Goal: Information Seeking & Learning: Learn about a topic

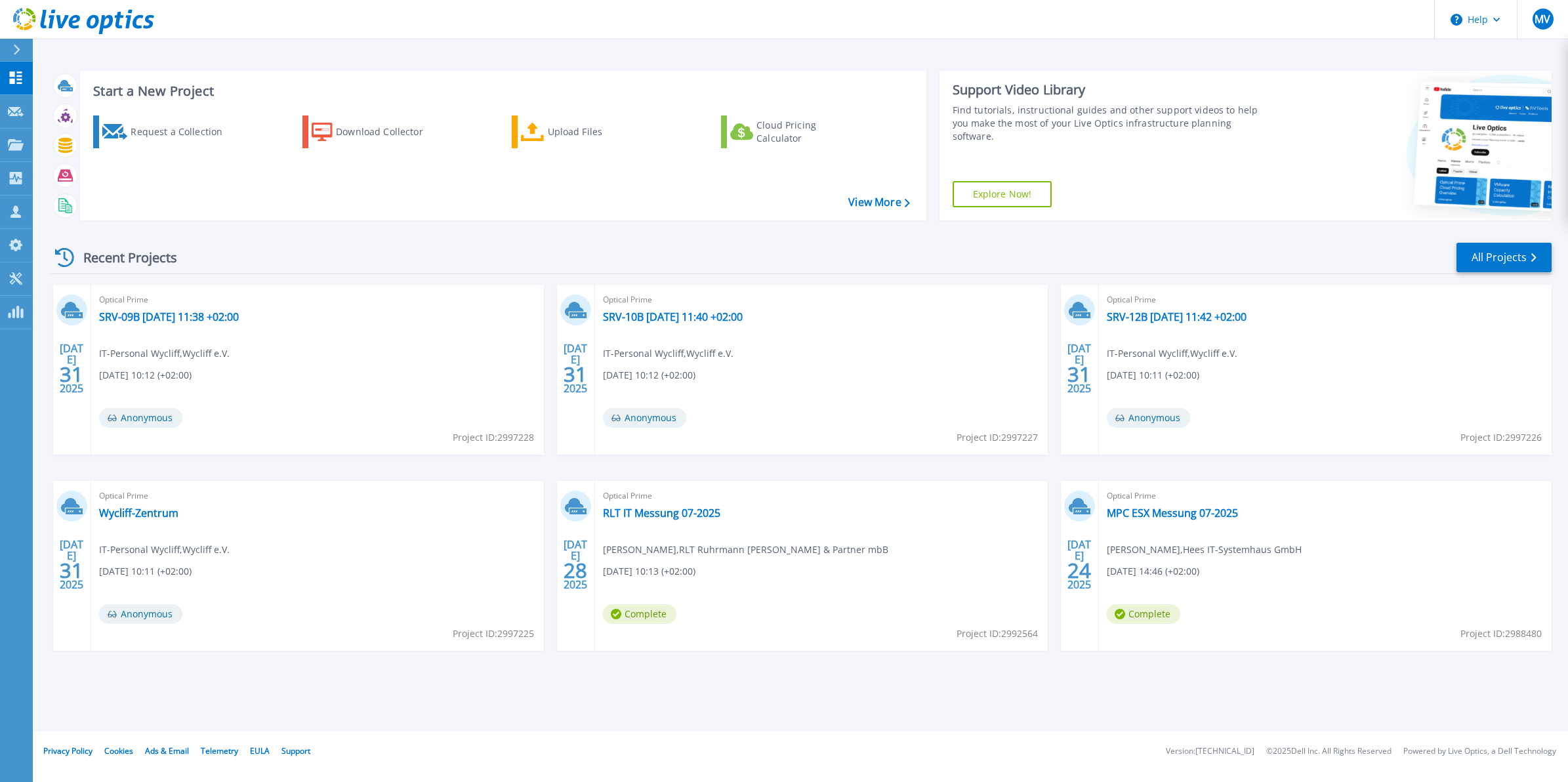
click at [1150, 696] on div "Start a New Project Request a Collection Download Collector Upload Files Cloud …" at bounding box center [800, 365] width 1536 height 731
click at [930, 706] on div "Start a New Project Request a Collection Download Collector Upload Files Cloud …" at bounding box center [800, 365] width 1536 height 731
click at [139, 130] on div "Request a Collection" at bounding box center [183, 132] width 105 height 26
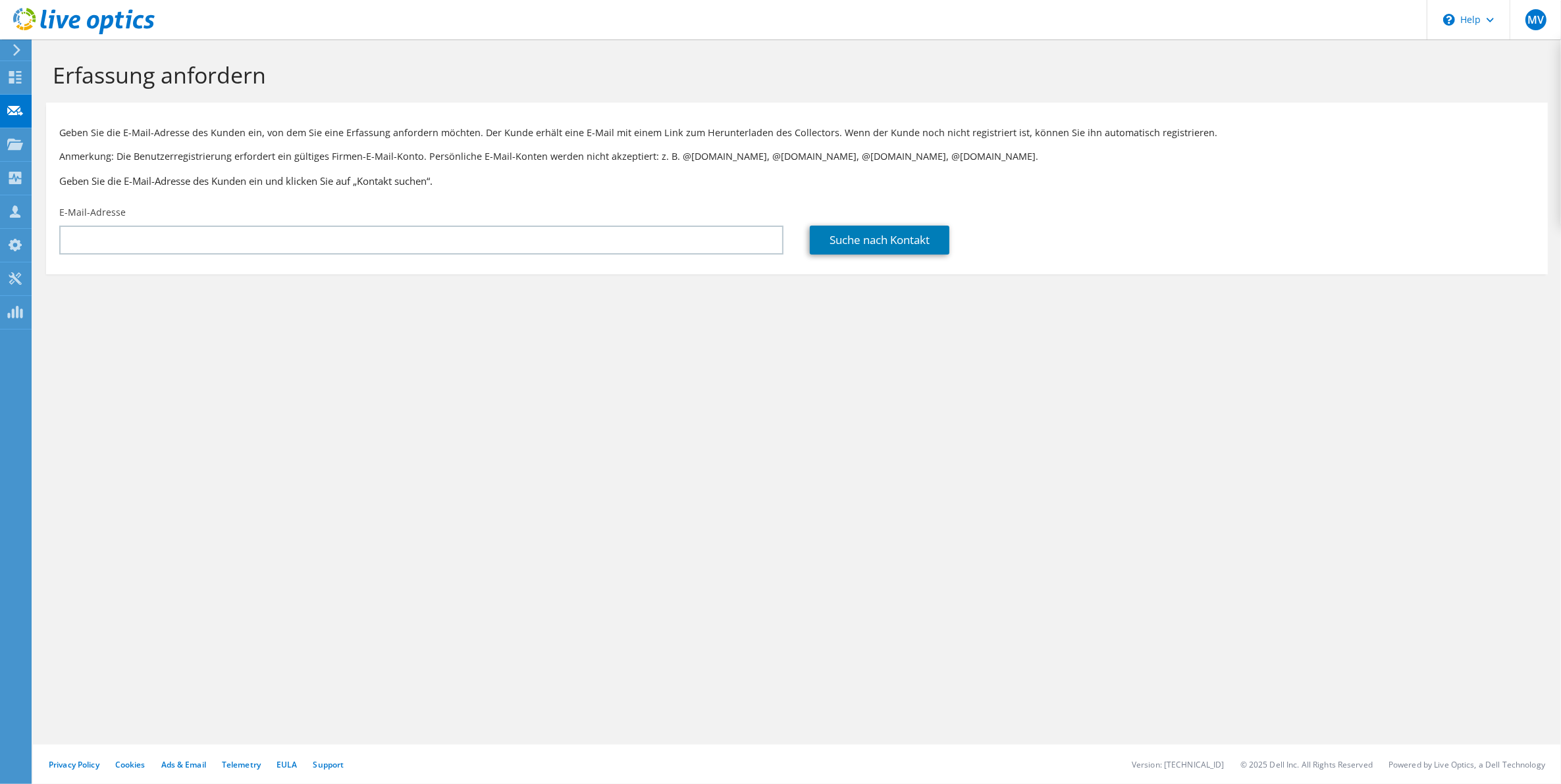
click at [10, 50] on div at bounding box center [14, 49] width 14 height 12
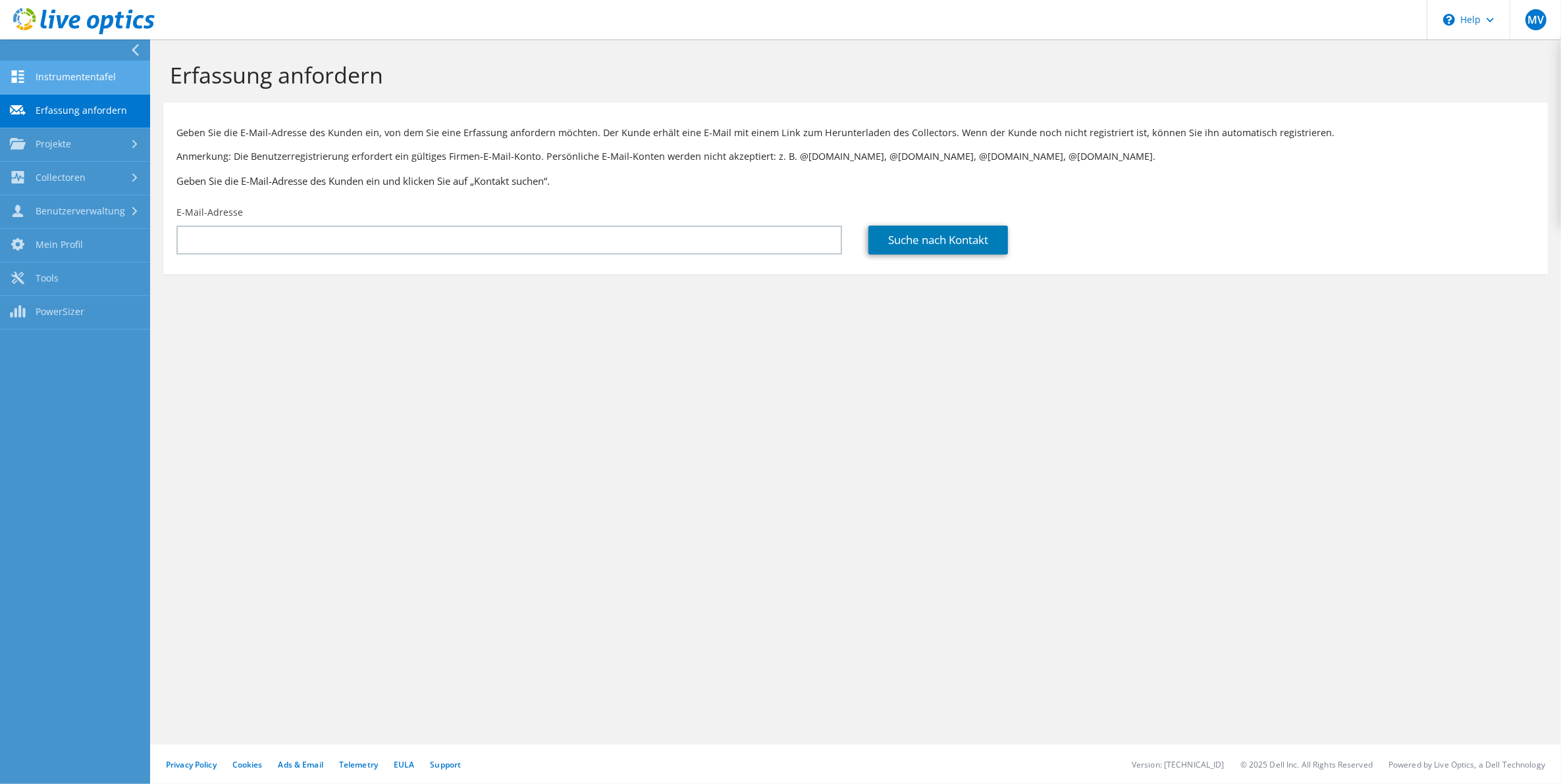
click at [72, 84] on link "Instrumententafel" at bounding box center [75, 78] width 150 height 33
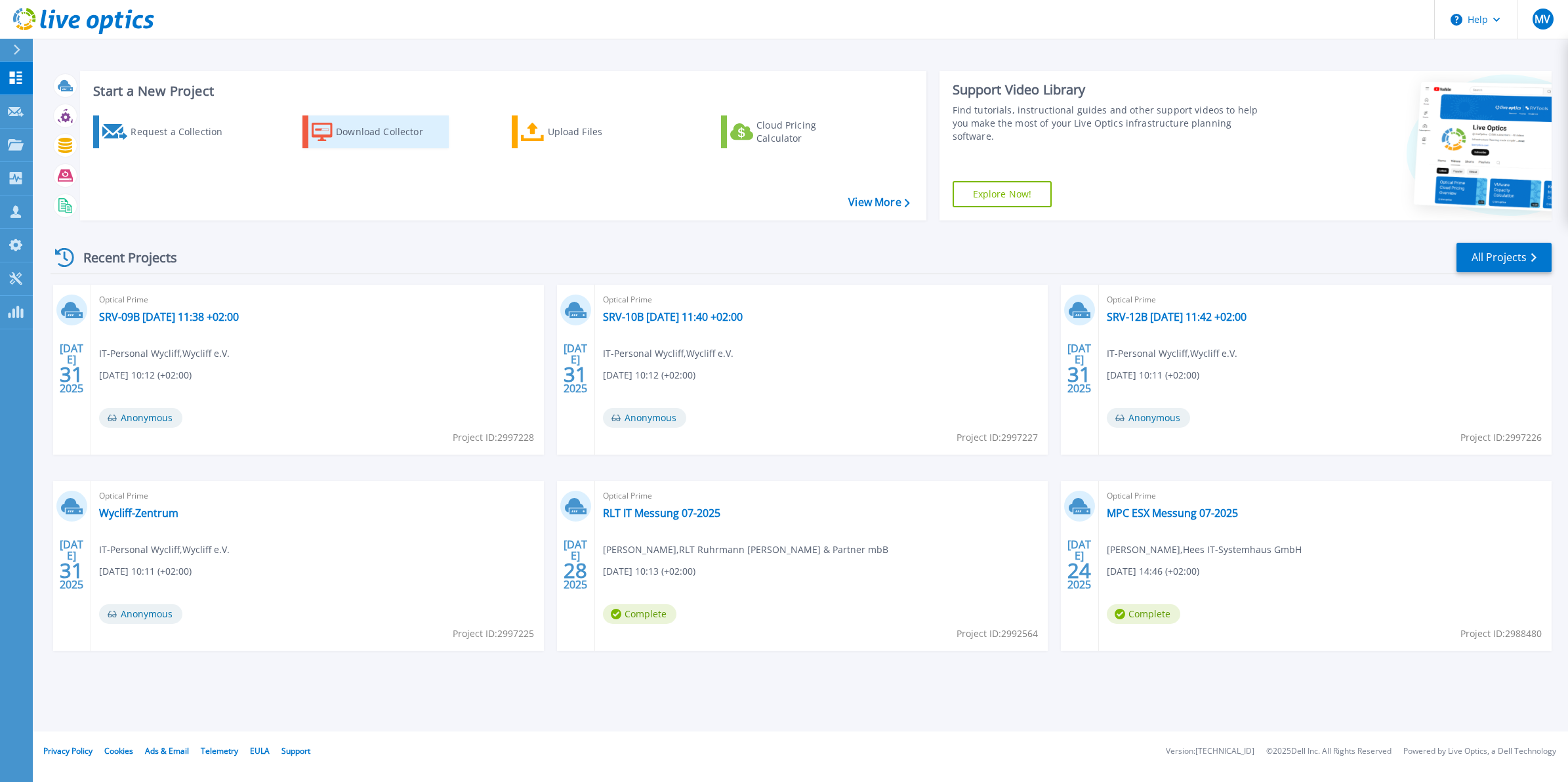
click at [360, 127] on div "Download Collector" at bounding box center [388, 132] width 105 height 26
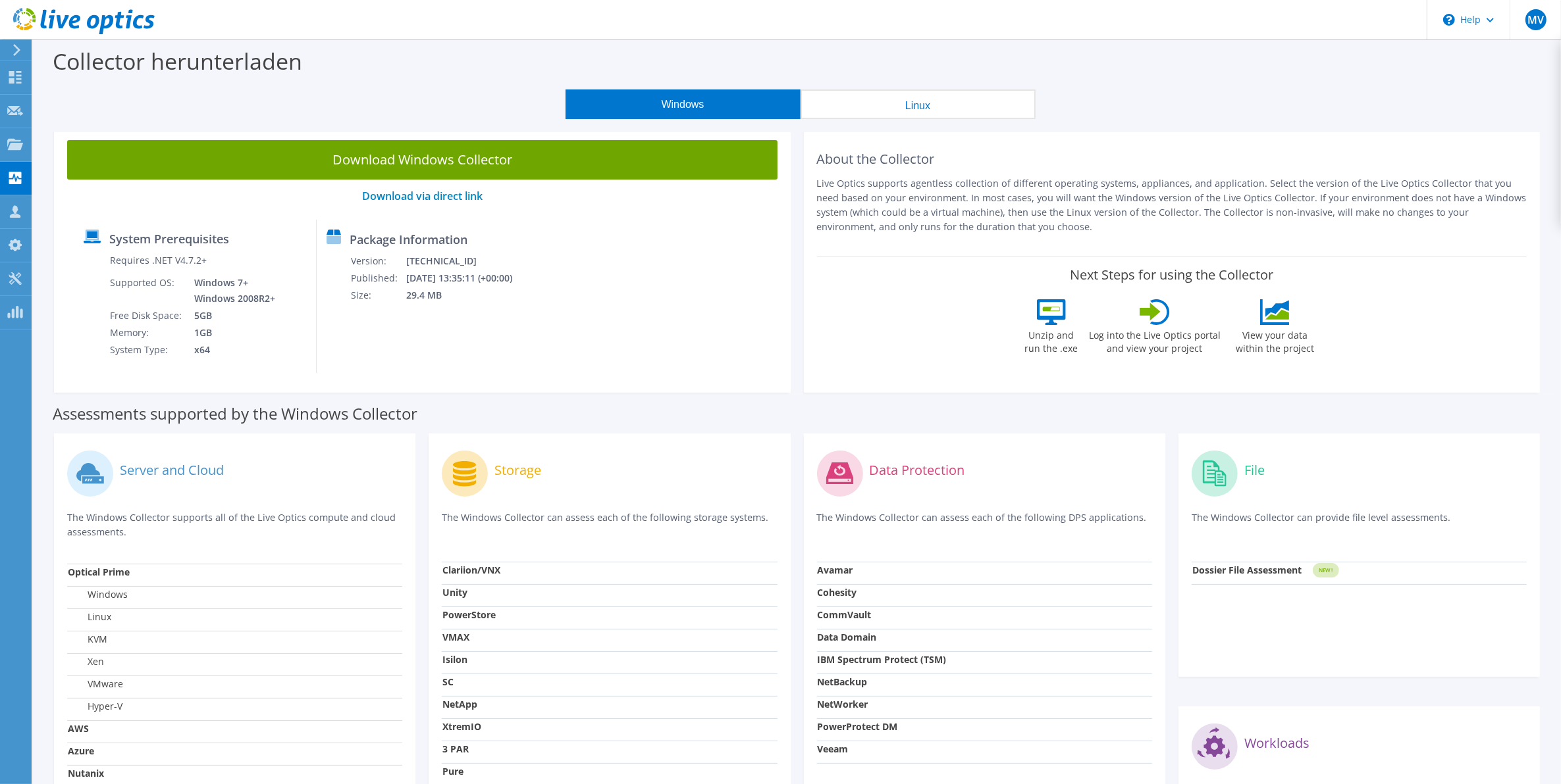
click at [801, 415] on div "Assessments supported by the Windows Collector" at bounding box center [796, 410] width 1488 height 33
click at [390, 196] on link "Download via direct link" at bounding box center [422, 196] width 121 height 14
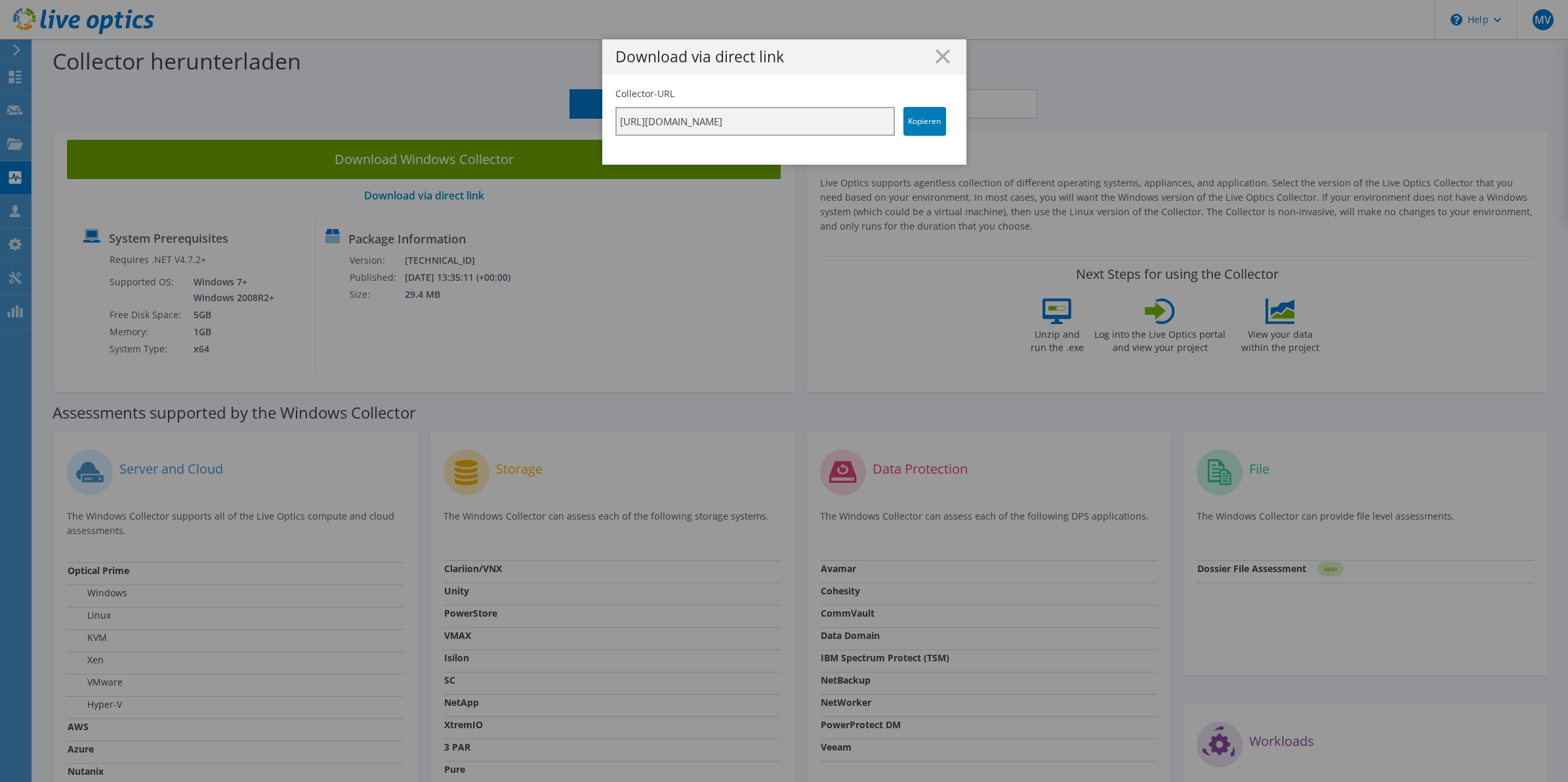
click at [728, 118] on input "https://app.liveoptics.com/collector/direct?request=fc065dcd-f245-4a89-ac31-7db…" at bounding box center [755, 121] width 280 height 29
click at [915, 116] on link "Kopieren" at bounding box center [925, 121] width 43 height 29
click at [937, 53] on line at bounding box center [943, 56] width 13 height 13
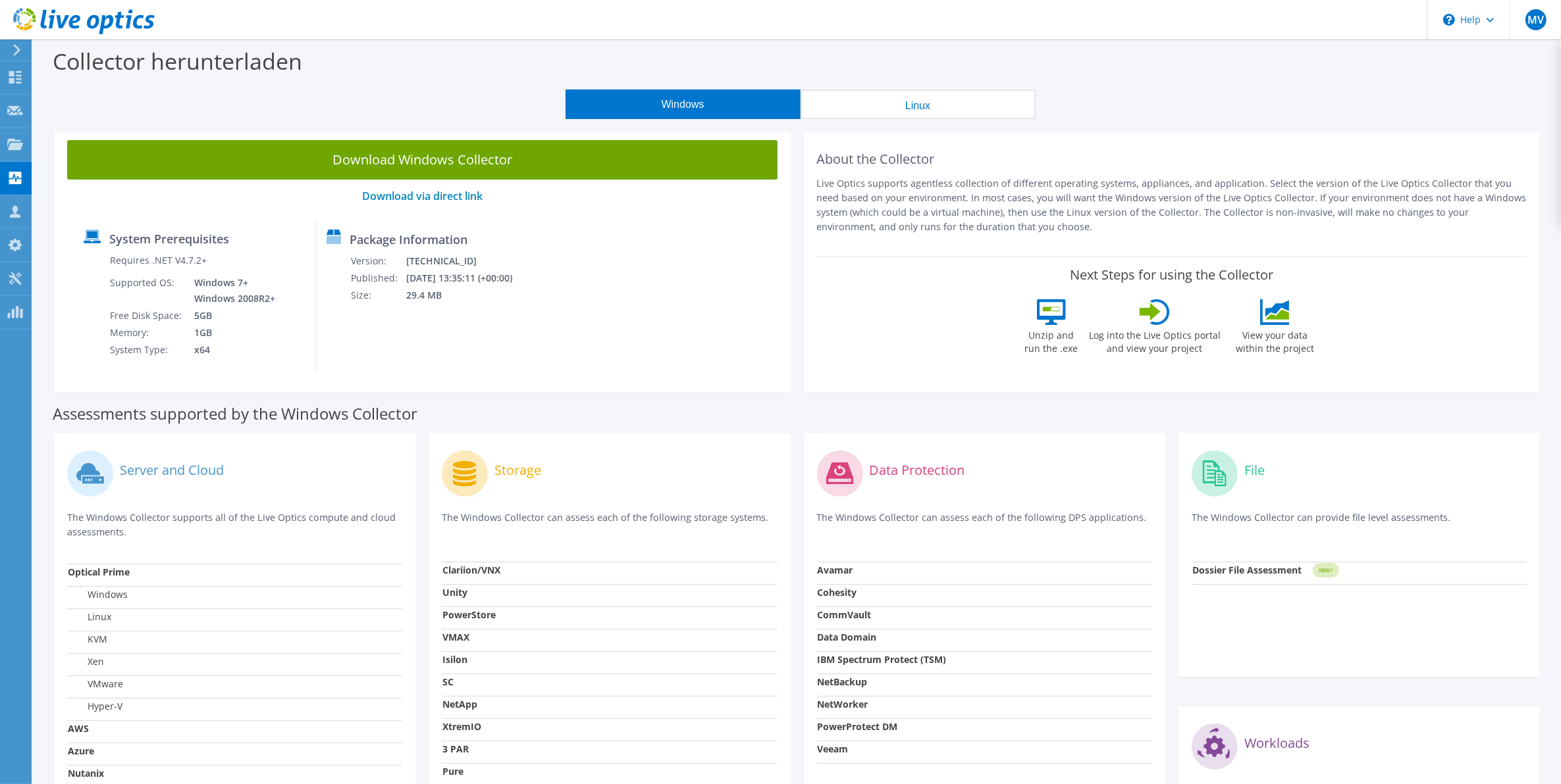
click at [721, 49] on div "Collector herunterladen" at bounding box center [797, 64] width 1515 height 50
click at [719, 60] on div "Collector herunterladen" at bounding box center [797, 64] width 1515 height 50
click at [699, 64] on div "Collector herunterladen" at bounding box center [797, 64] width 1515 height 50
click at [21, 52] on icon at bounding box center [17, 49] width 10 height 12
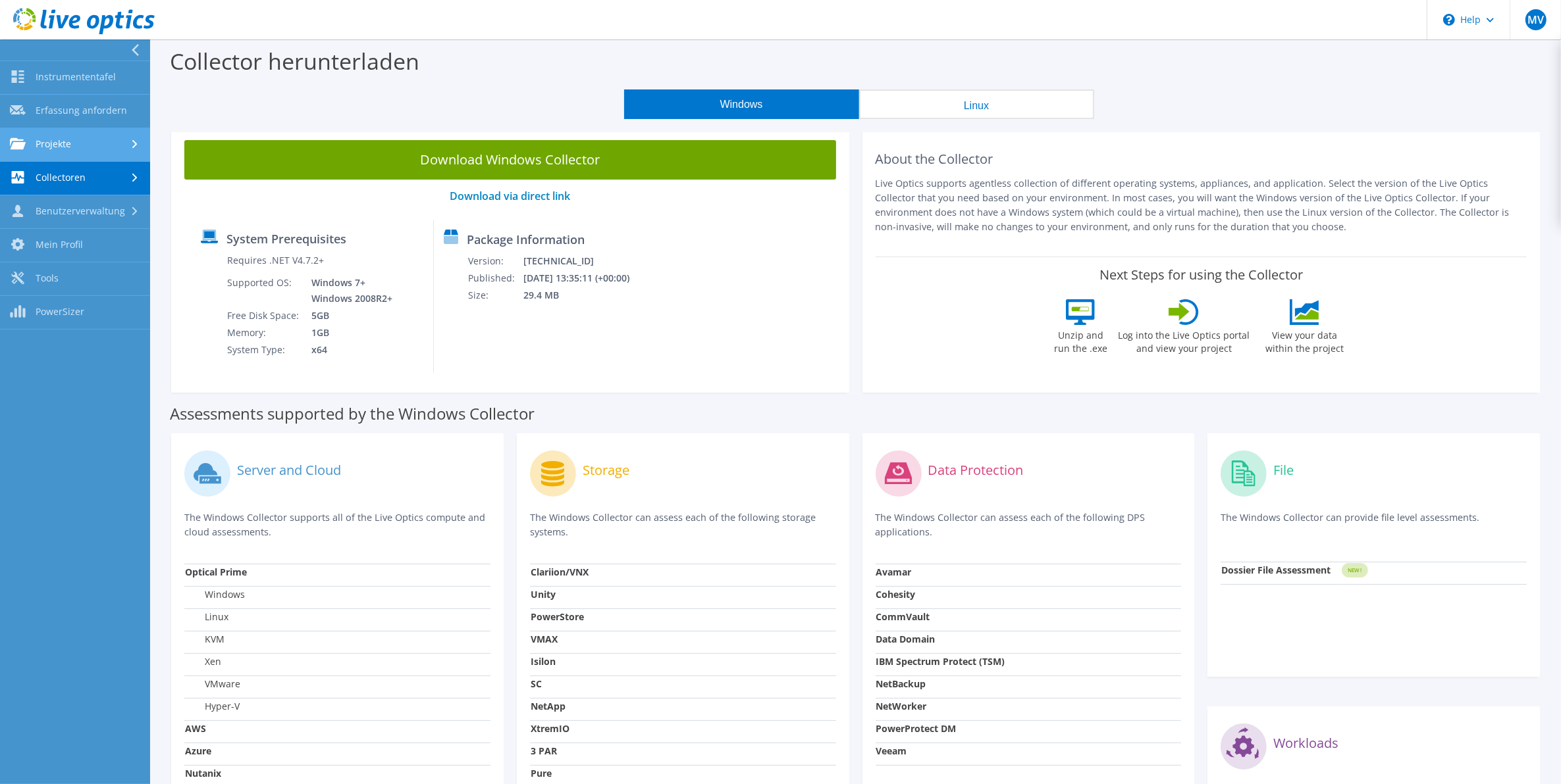
click at [57, 130] on link "Projekte" at bounding box center [75, 145] width 150 height 33
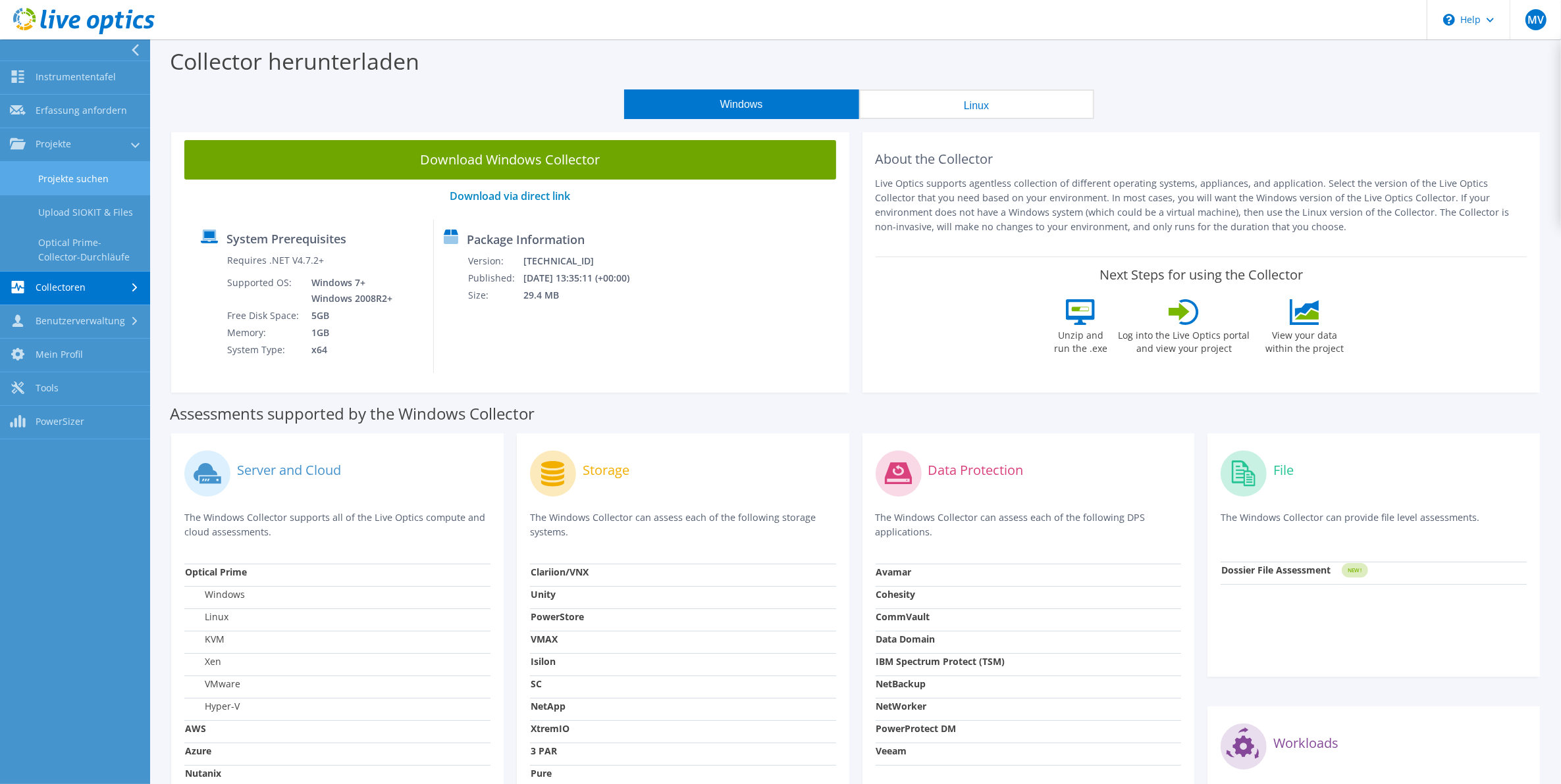
click at [76, 189] on link "Projekte suchen" at bounding box center [75, 179] width 150 height 33
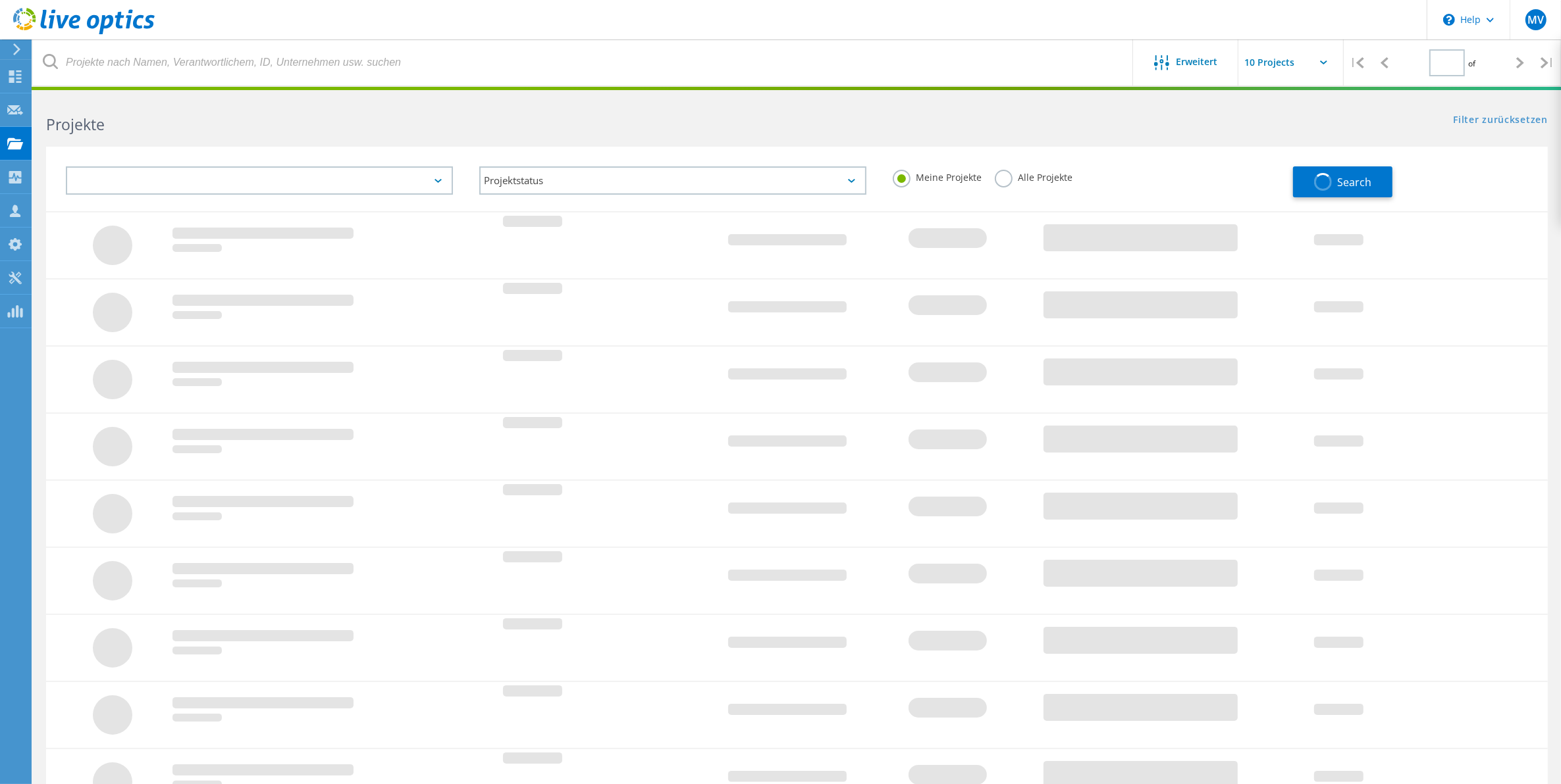
type input "1"
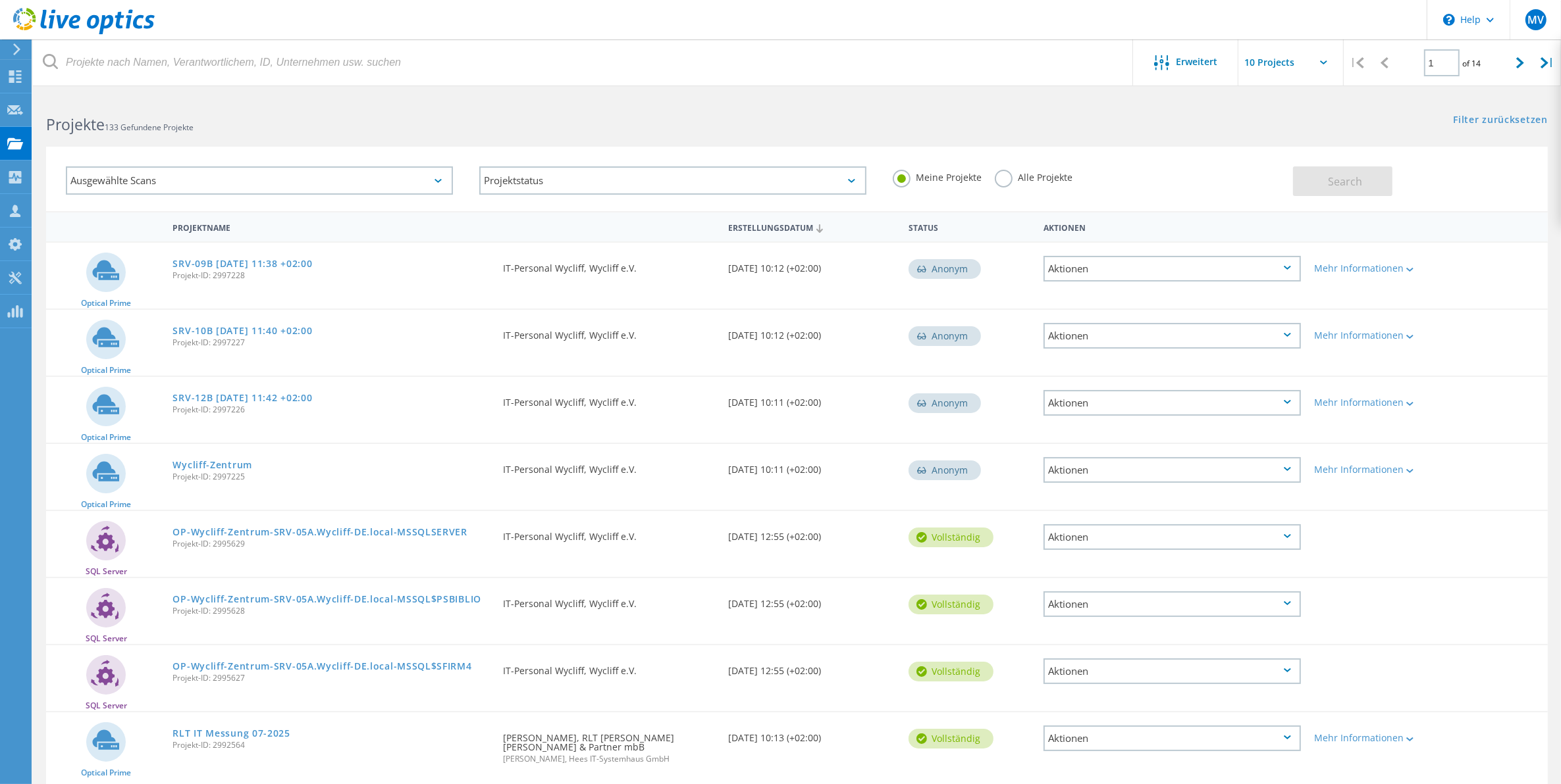
click at [1005, 179] on label "Alle Projekte" at bounding box center [1033, 176] width 78 height 13
click at [0, 0] on input "Alle Projekte" at bounding box center [0, 0] width 0 height 0
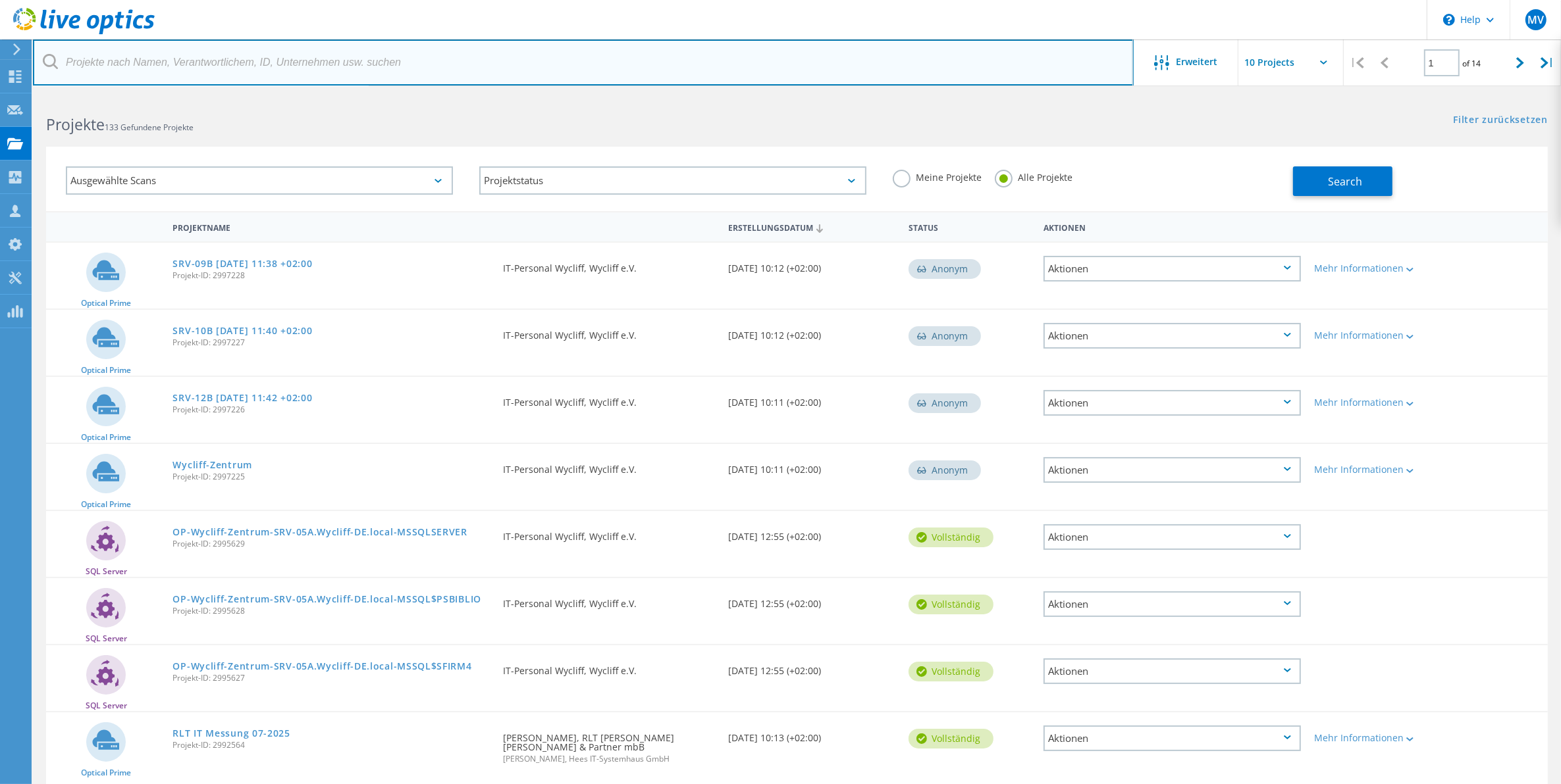
click at [741, 74] on input "text" at bounding box center [583, 63] width 1101 height 46
type input "DRK"
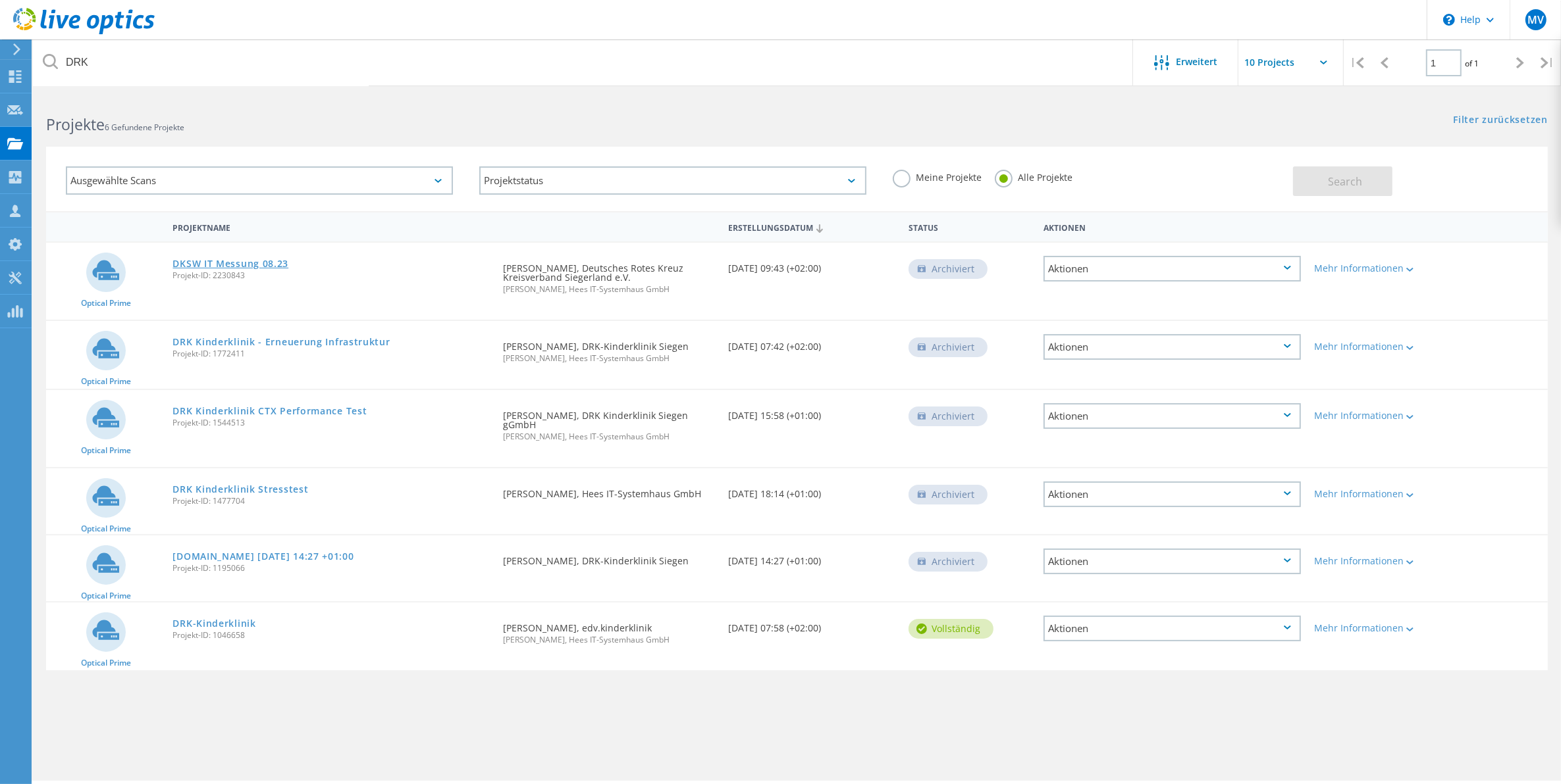
click at [247, 264] on link "DKSW IT Messung 08.23" at bounding box center [230, 264] width 116 height 10
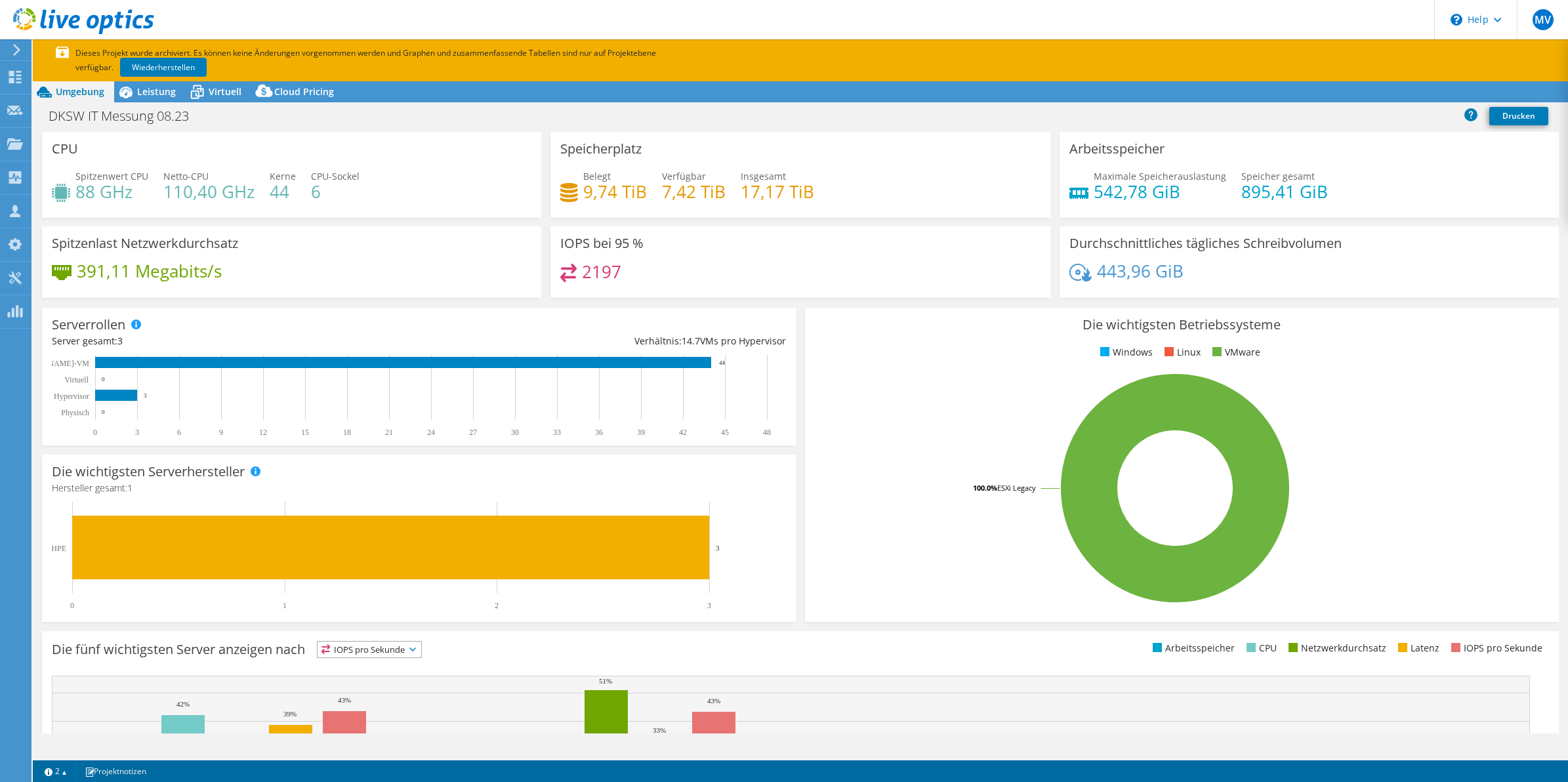
select select "USD"
click at [148, 90] on span "Leistung" at bounding box center [156, 92] width 39 height 13
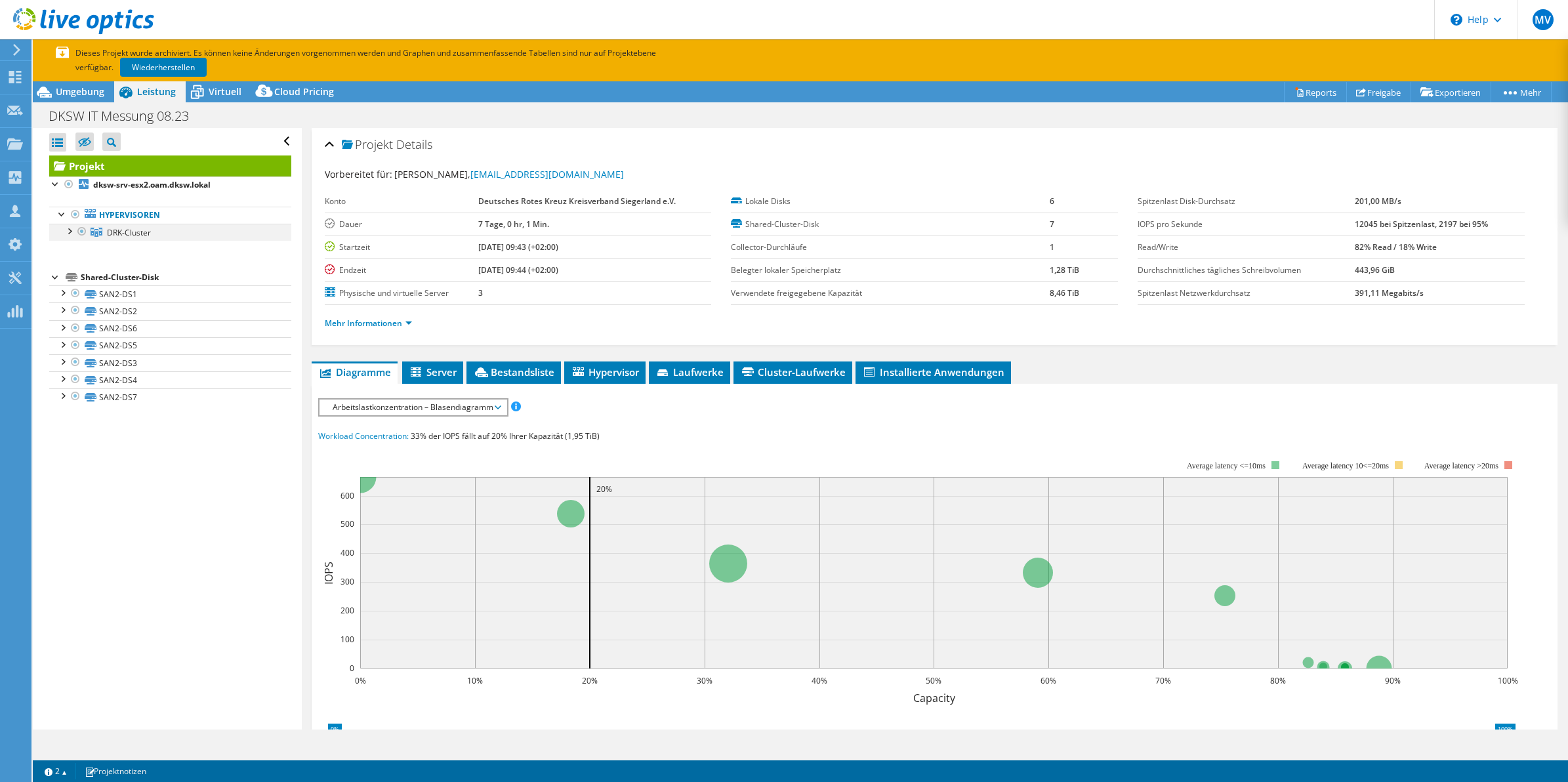
click at [67, 235] on div at bounding box center [69, 230] width 13 height 13
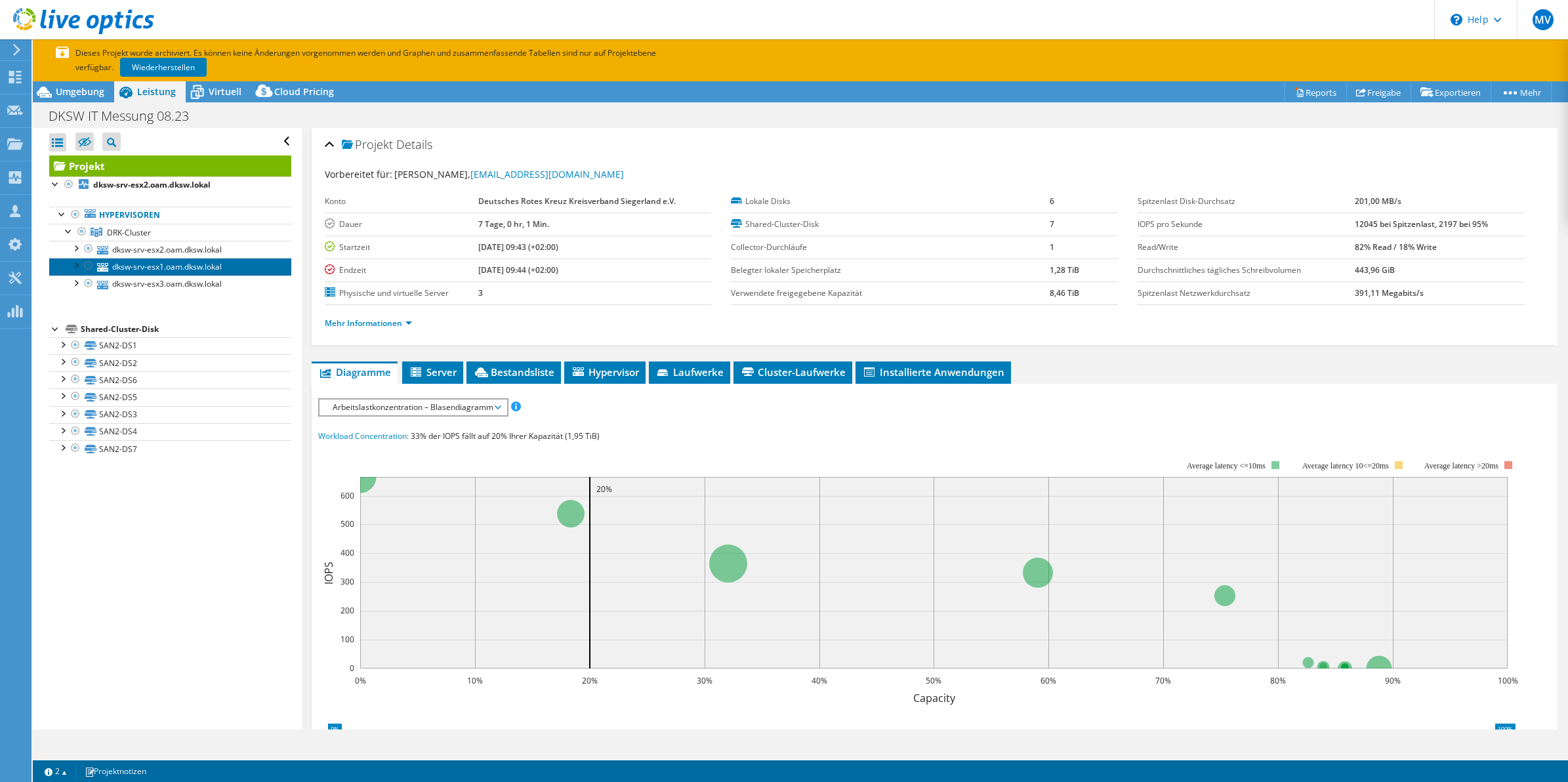
click at [139, 267] on link "dksw-srv-esx1.oam.dksw.lokal" at bounding box center [170, 266] width 242 height 17
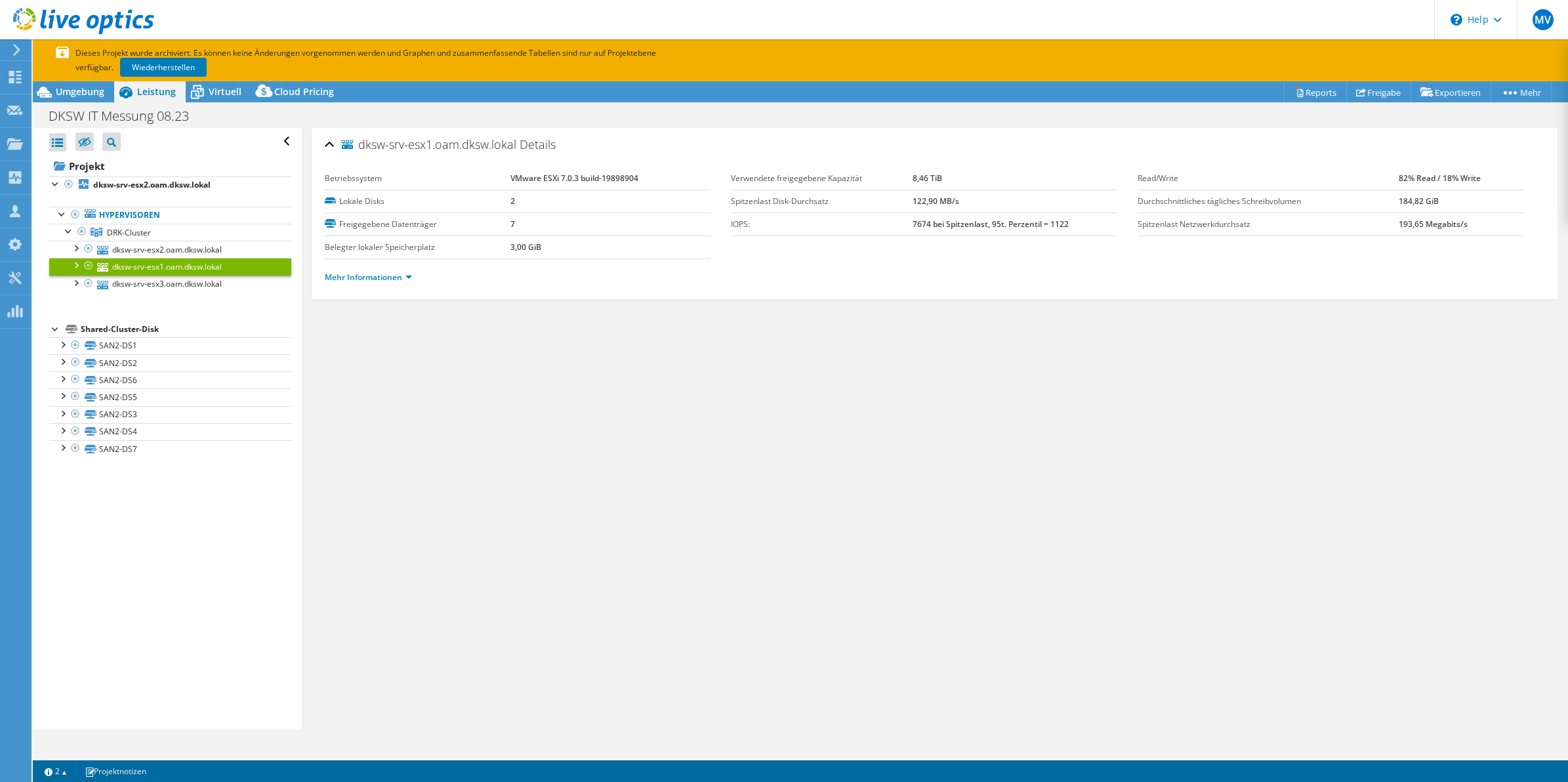
click at [366, 283] on li "Mehr Informationen" at bounding box center [372, 277] width 95 height 14
click at [369, 277] on link "Mehr Informationen" at bounding box center [368, 277] width 87 height 11
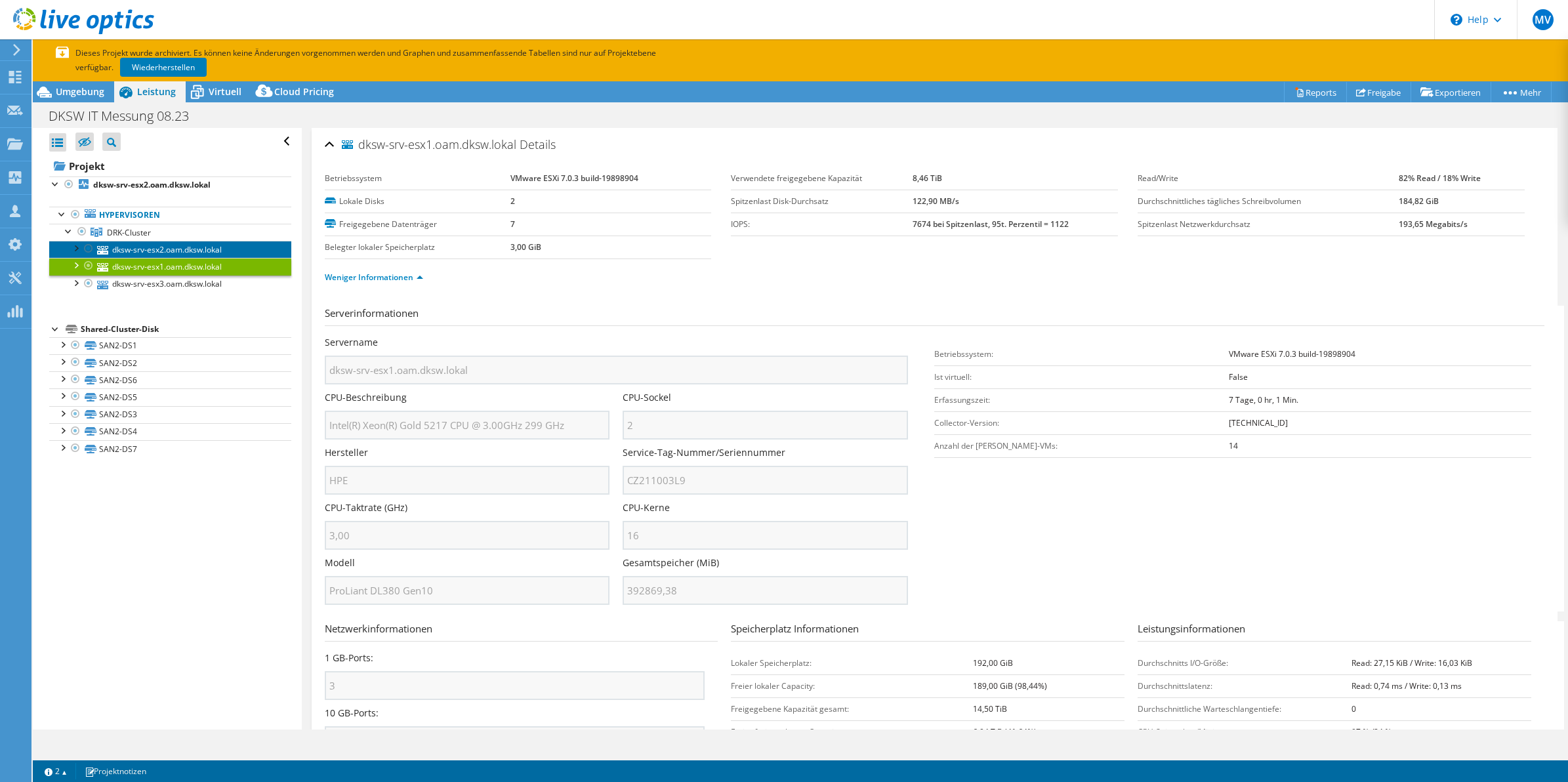
click at [197, 250] on link "dksw-srv-esx2.oam.dksw.lokal" at bounding box center [170, 250] width 242 height 17
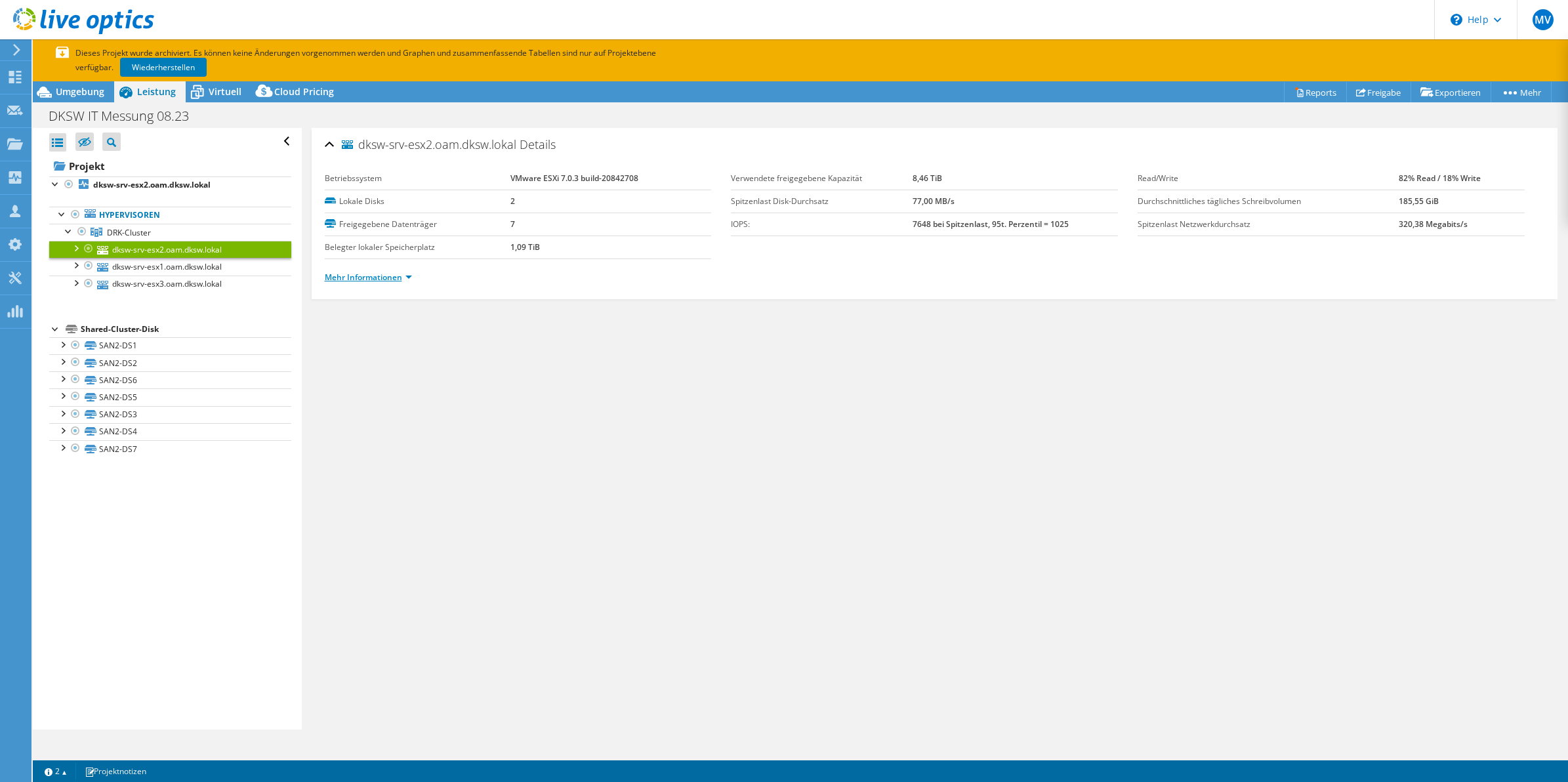
click at [386, 273] on link "Mehr Informationen" at bounding box center [368, 277] width 87 height 11
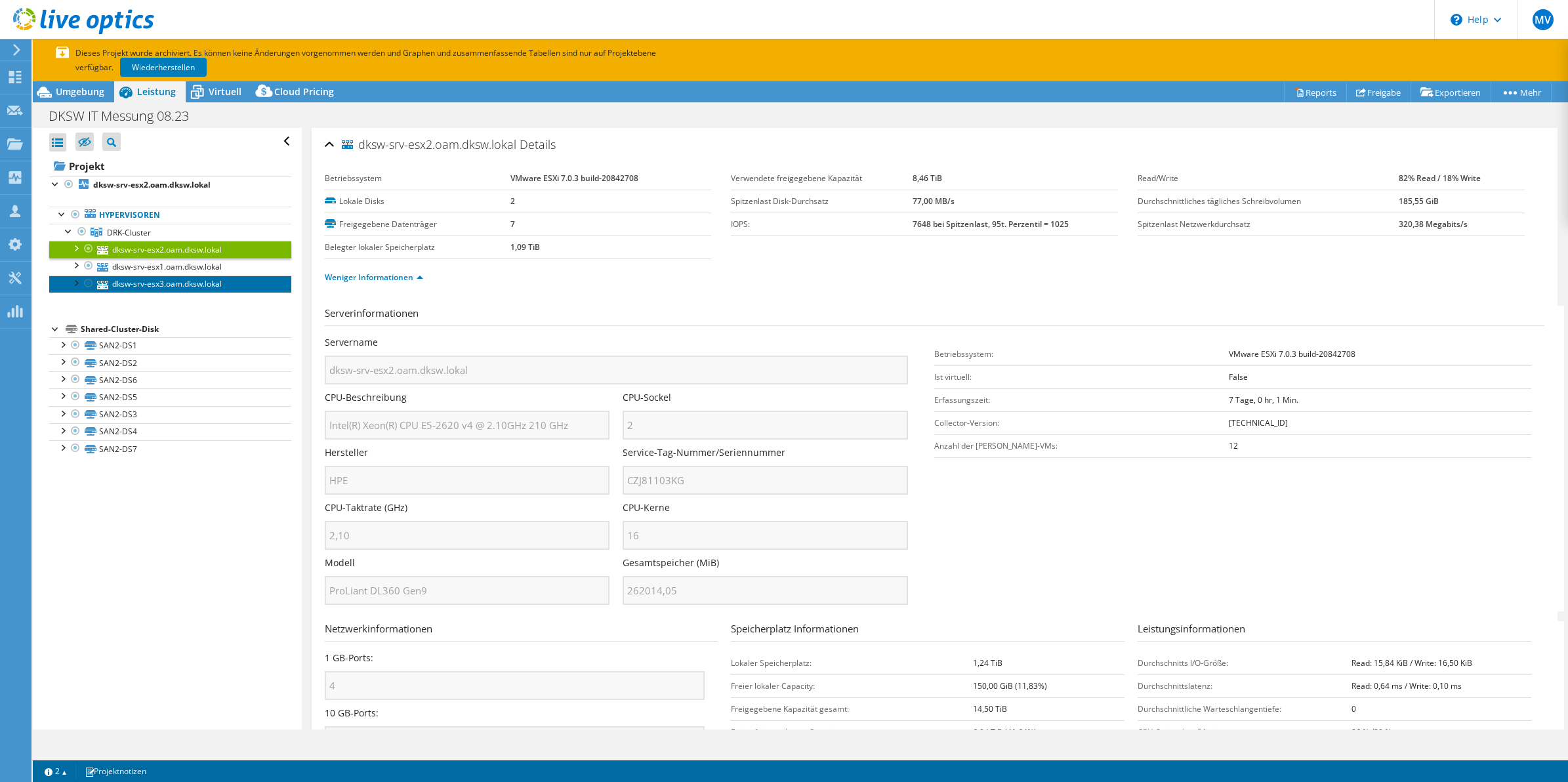
click at [181, 286] on link "dksw-srv-esx3.oam.dksw.lokal" at bounding box center [170, 284] width 242 height 17
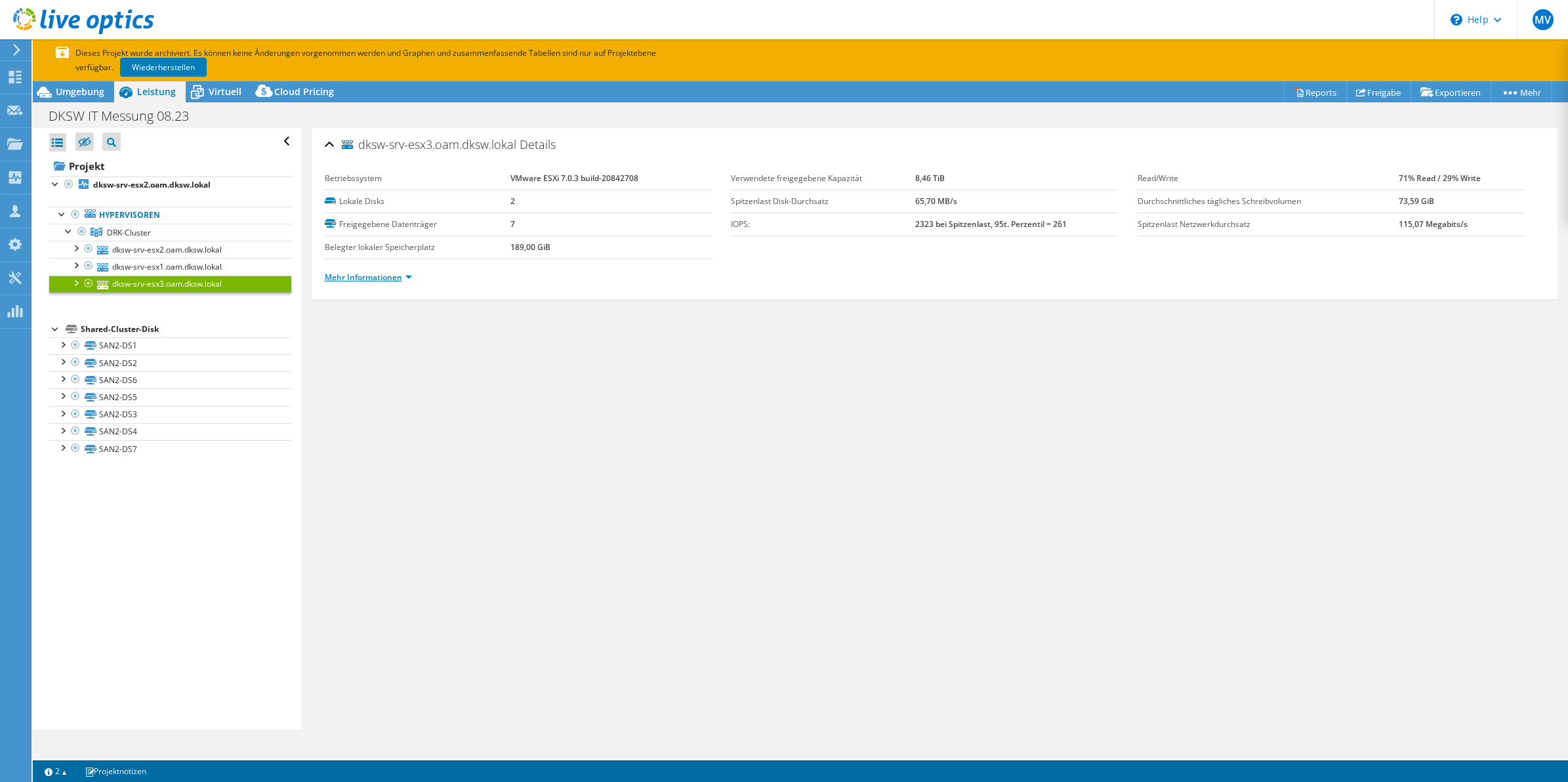
click at [364, 277] on link "Mehr Informationen" at bounding box center [368, 277] width 87 height 11
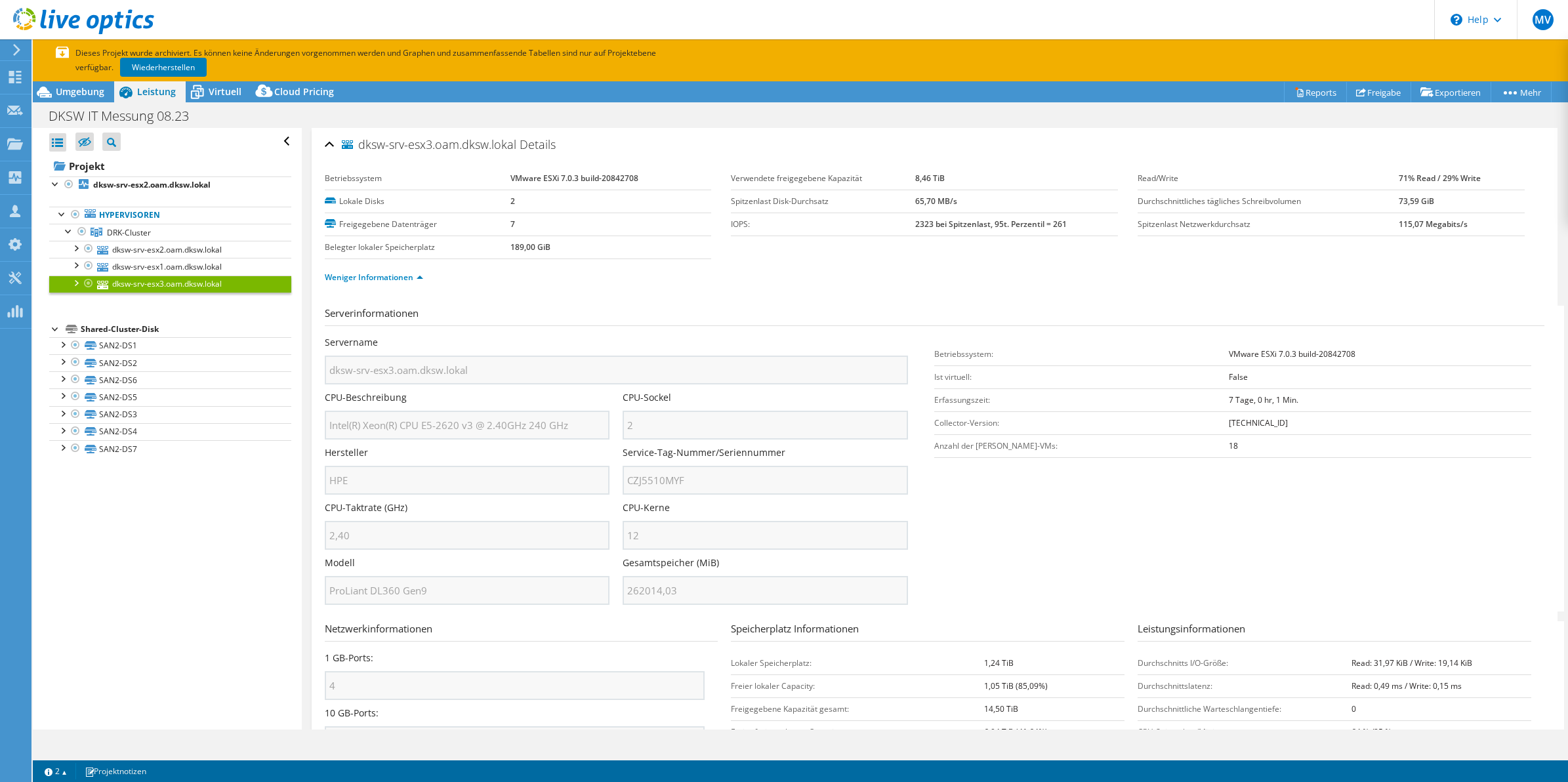
click at [907, 422] on div "CPU-Sockel 2" at bounding box center [772, 415] width 299 height 48
click at [70, 90] on span "Umgebung" at bounding box center [79, 92] width 48 height 13
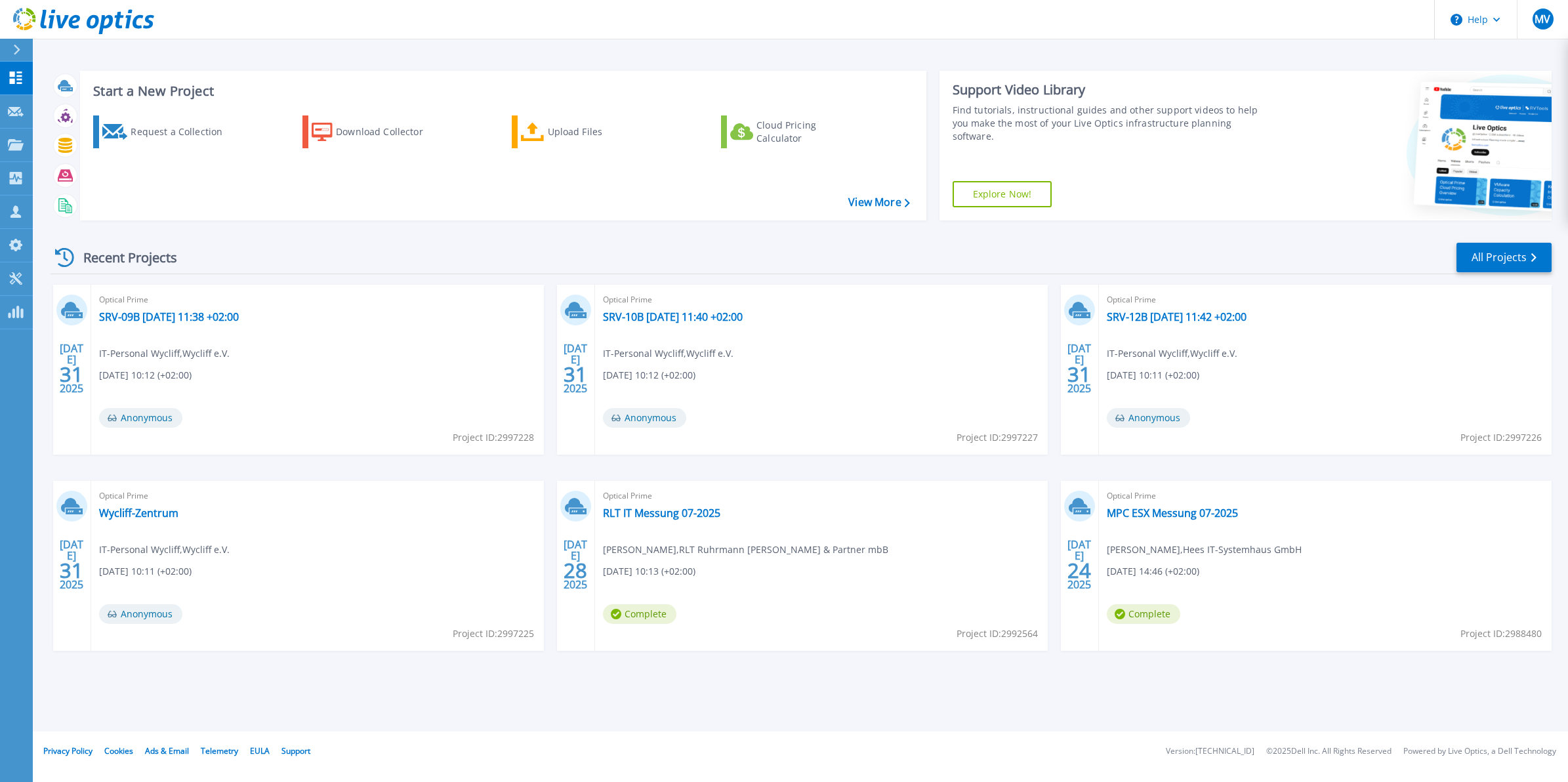
click at [544, 280] on div "Recent Projects All Projects [DATE] Optical Prime SRV-09B [DATE] 11:38 +02:00 I…" at bounding box center [801, 460] width 1501 height 456
click at [49, 80] on p "Dashboard" at bounding box center [58, 78] width 48 height 34
click at [63, 74] on p "Dashboard" at bounding box center [58, 78] width 48 height 34
click at [545, 237] on div "Recent Projects All Projects [DATE] Optical Prime SRV-09B [DATE] 11:38 +02:00 I…" at bounding box center [801, 460] width 1501 height 456
click at [0, 77] on html "Help MV Vertriebspartner-Teammitglied Moritz Vierschilling [EMAIL_ADDRESS][DOMA…" at bounding box center [784, 365] width 1568 height 731
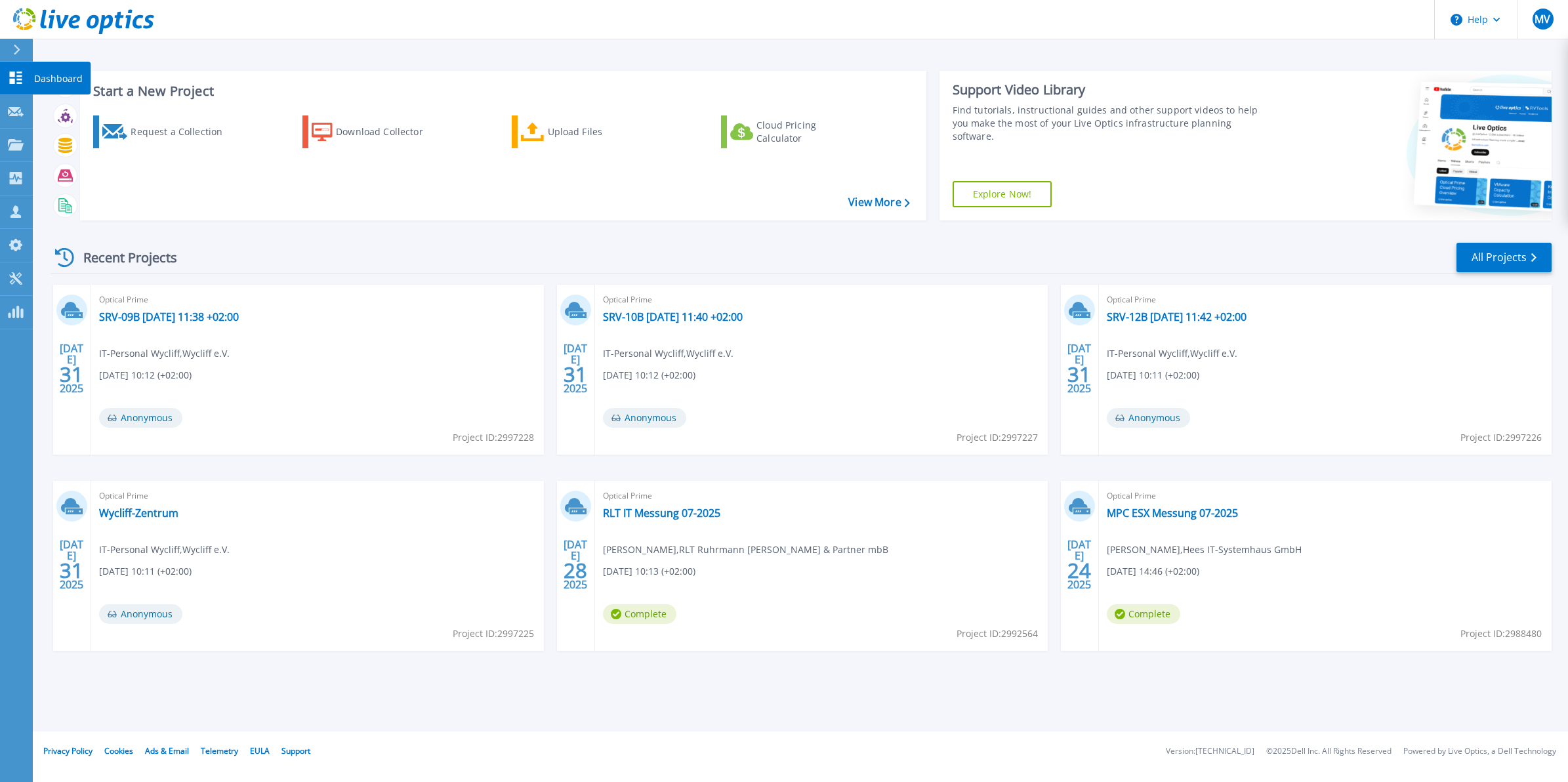
click at [71, 80] on p "Dashboard" at bounding box center [58, 78] width 48 height 34
click at [548, 286] on div "[DATE] Optical Prime SRV-09B [DATE] 11:38 +02:00 IT-Personal Wycliff , [GEOGRAP…" at bounding box center [796, 480] width 1512 height 392
click at [13, 47] on icon at bounding box center [17, 49] width 7 height 10
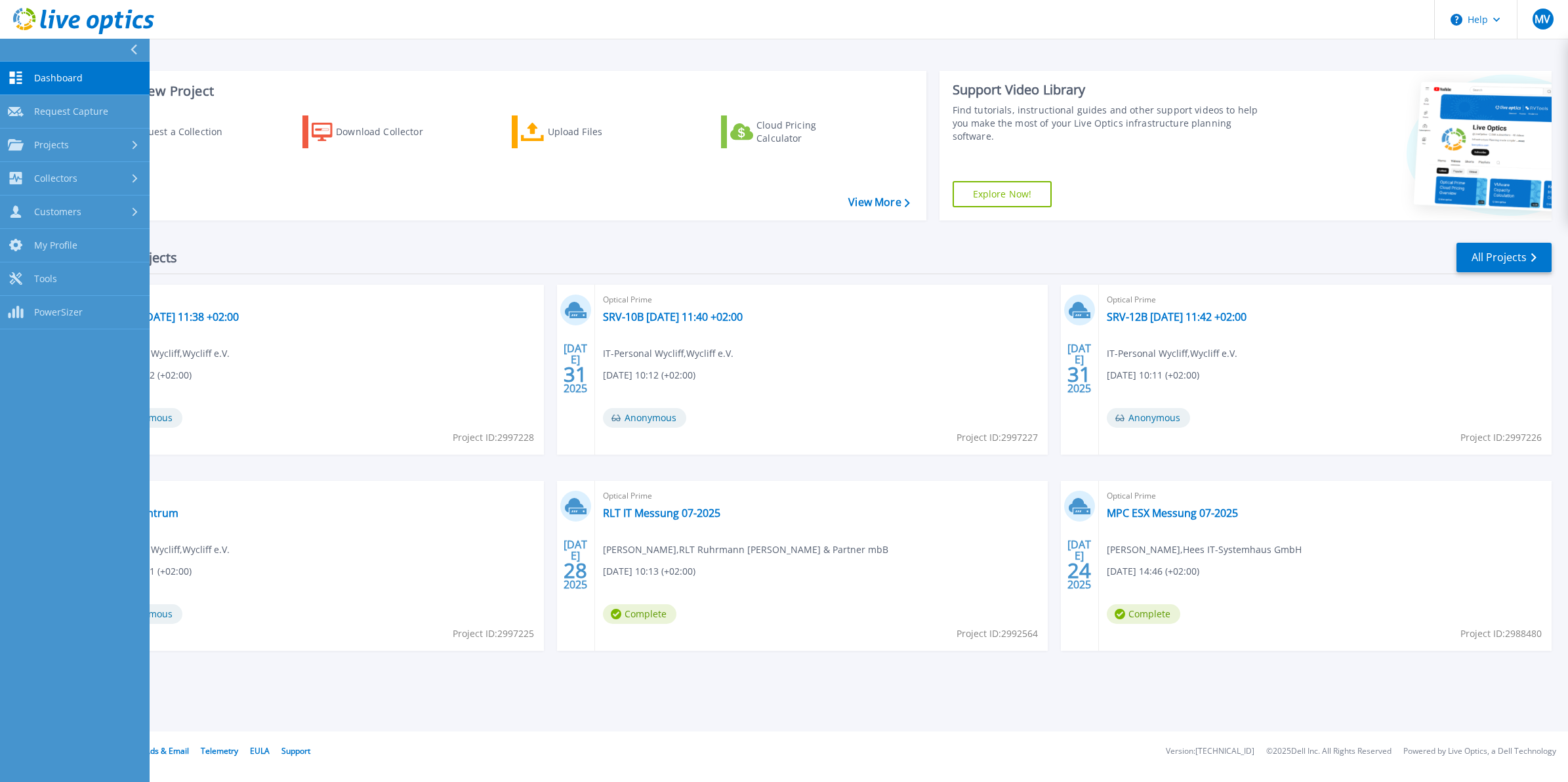
click at [38, 67] on link "Dashboard Dashboard" at bounding box center [74, 78] width 150 height 33
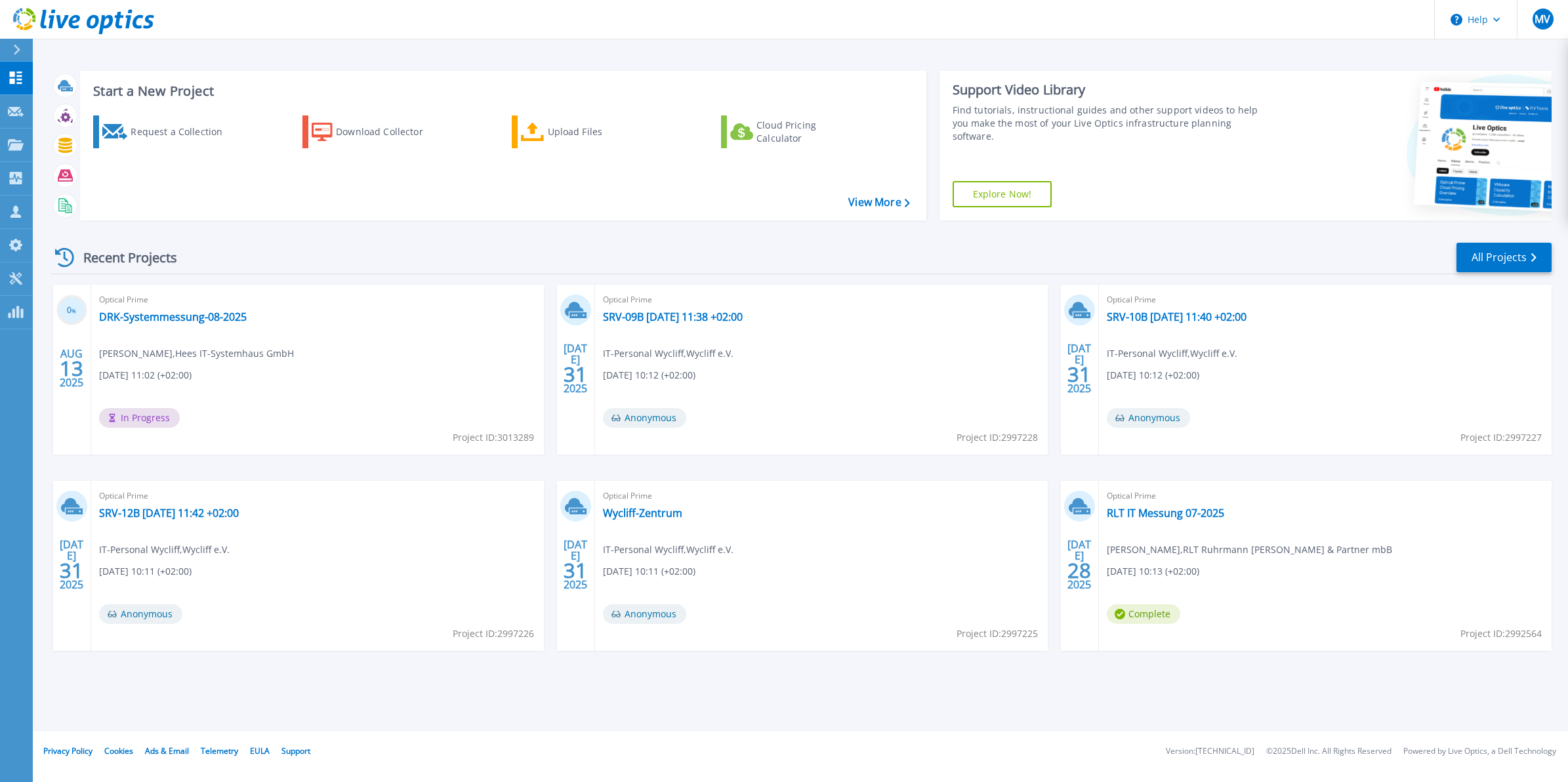
click at [308, 259] on div "Recent Projects All Projects" at bounding box center [801, 257] width 1501 height 32
click at [546, 280] on div "Recent Projects All Projects 0 % AUG 13 2025 Optical Prime DRK-Systemmessung-08…" at bounding box center [801, 460] width 1501 height 456
click at [1051, 299] on div "0 % AUG 13 2025 Optical Prime DRK-Systemmessung-08-2025 Moritz Vierschilling , …" at bounding box center [796, 480] width 1512 height 392
click at [197, 319] on link "DRK-Systemmessung-08-2025" at bounding box center [173, 317] width 147 height 13
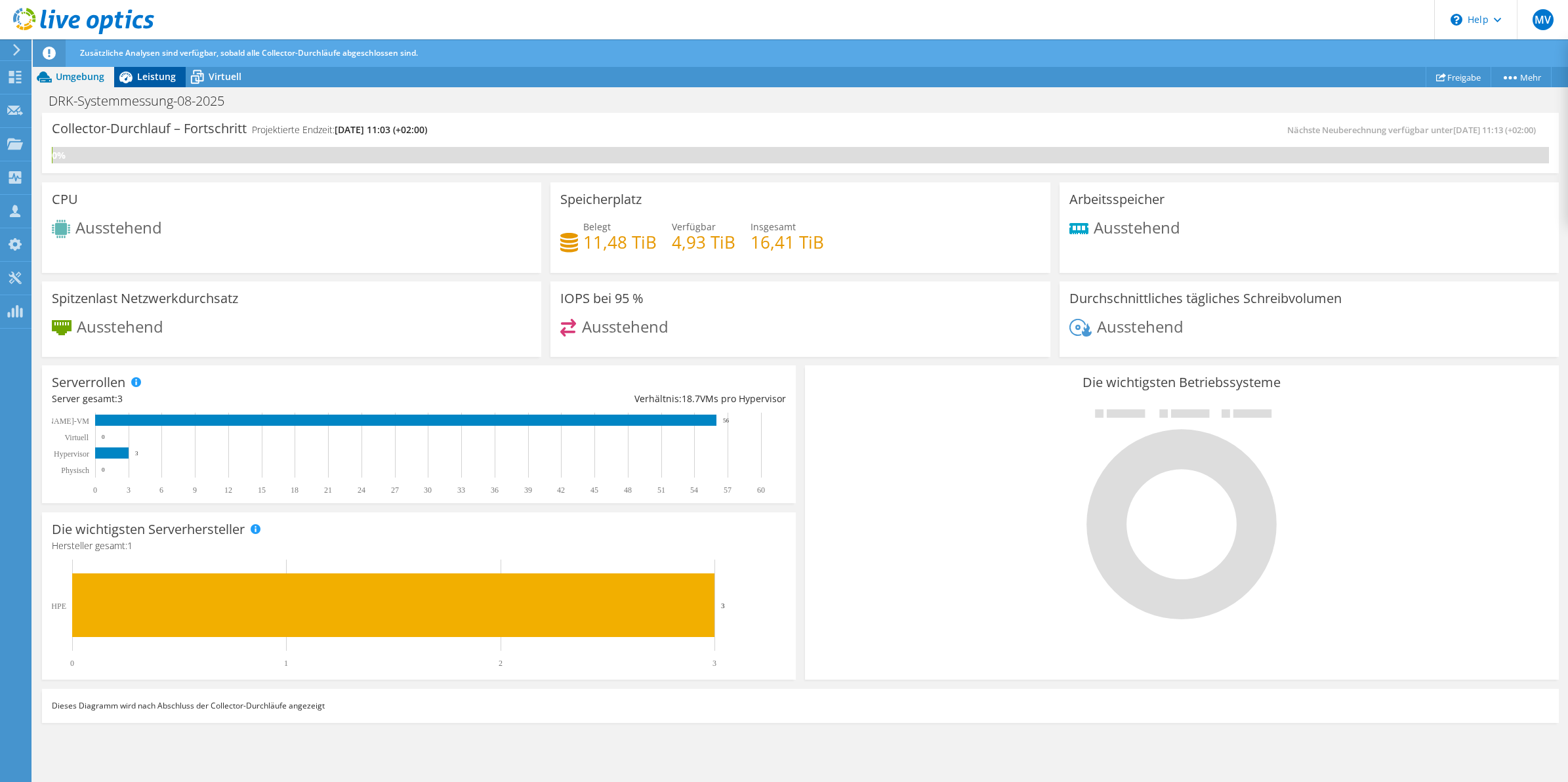
click at [144, 74] on span "Leistung" at bounding box center [156, 77] width 39 height 13
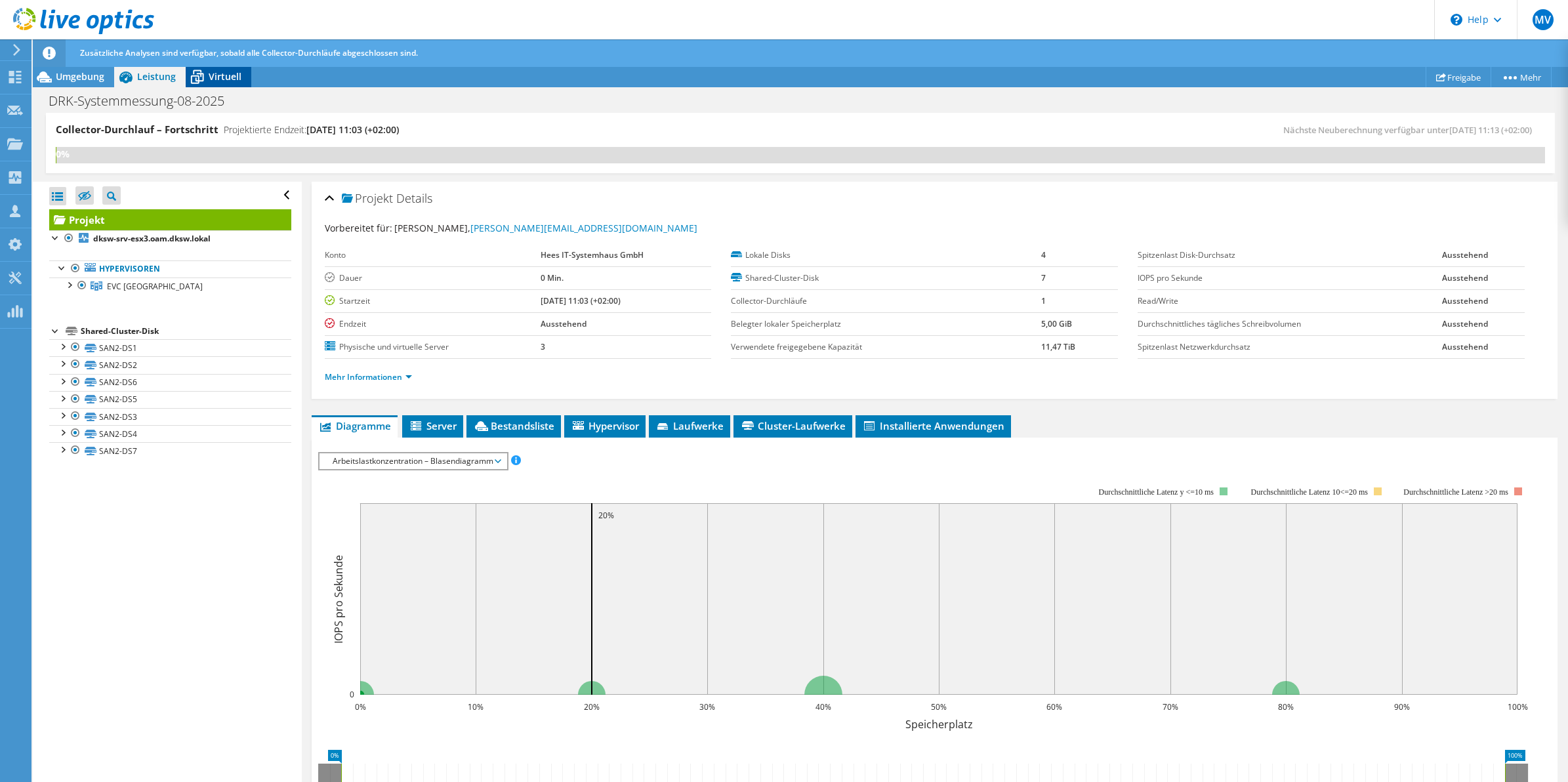
click at [233, 77] on span "Virtuell" at bounding box center [224, 77] width 32 height 13
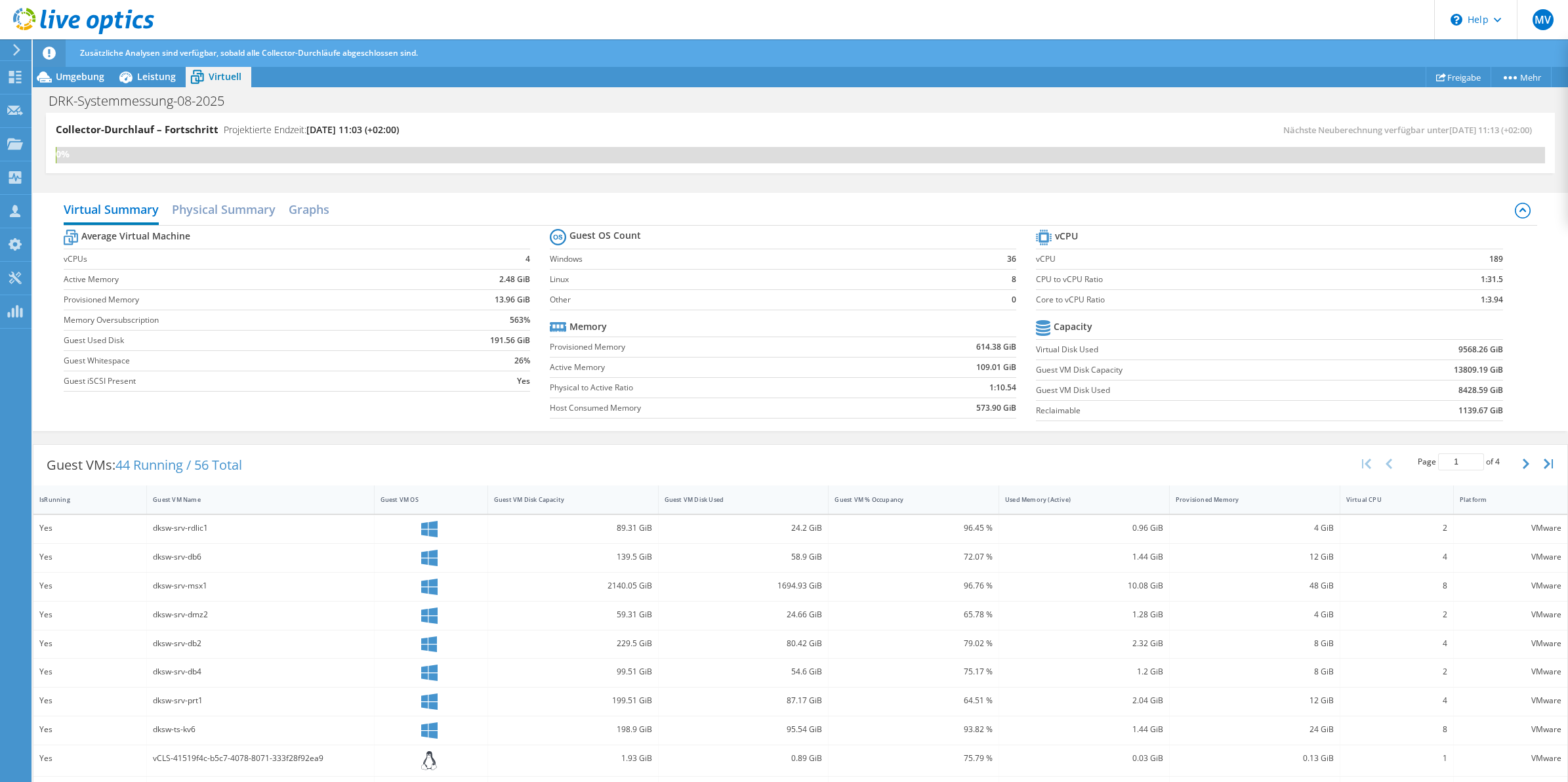
click at [887, 167] on div "Collector-Durchlauf – Fortschritt Projektierte Endzeit: [DATE] 11:03 (+02:00) N…" at bounding box center [800, 143] width 1509 height 60
click at [727, 167] on div "Collector-Durchlauf – Fortschritt Projektierte Endzeit: [DATE] 11:03 (+02:00) N…" at bounding box center [800, 143] width 1509 height 60
click at [824, 124] on div "Nächste Neuberechnung verfügbar unter [DATE] 11:13 (+02:00)" at bounding box center [1173, 130] width 745 height 15
click at [769, 130] on div "Collector-Durchlauf – Fortschritt Projektierte Endzeit: [DATE] 11:03 (+02:00)" at bounding box center [428, 135] width 745 height 25
click at [751, 123] on div "Collector-Durchlauf – Fortschritt Projektierte Endzeit: [DATE] 11:03 (+02:00)" at bounding box center [428, 135] width 745 height 25
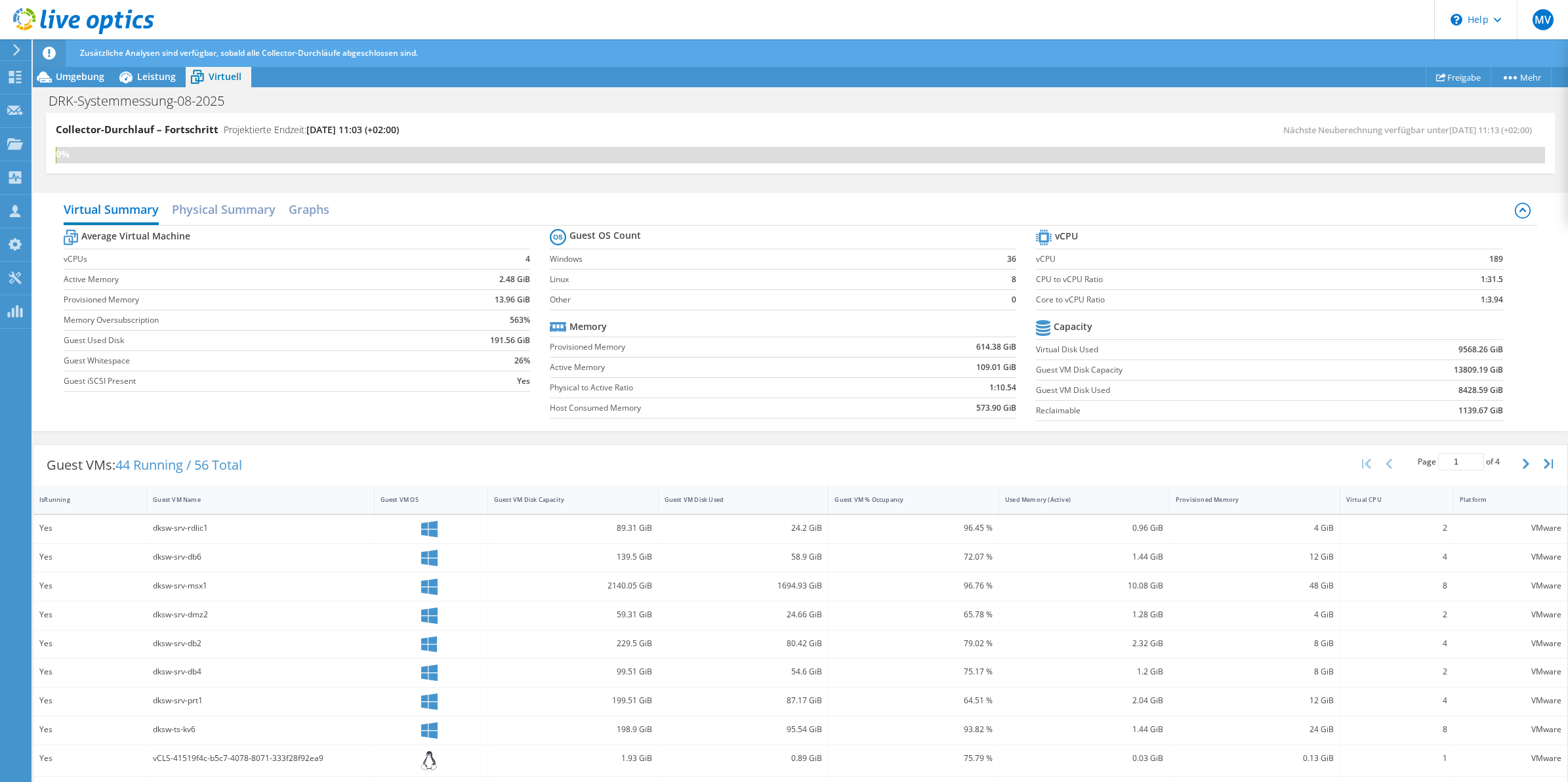
click at [731, 127] on div "Collector-Durchlauf – Fortschritt Projektierte Endzeit: [DATE] 11:03 (+02:00)" at bounding box center [428, 135] width 745 height 25
click at [901, 154] on div "0%" at bounding box center [800, 155] width 1490 height 17
click at [850, 90] on div "DRK-Systemmessung-08-2025 Drucken" at bounding box center [800, 101] width 1536 height 25
click at [819, 97] on div "DRK-Systemmessung-08-2025 Drucken" at bounding box center [800, 101] width 1536 height 25
click at [780, 106] on div "DRK-Systemmessung-08-2025 Drucken" at bounding box center [800, 101] width 1536 height 25
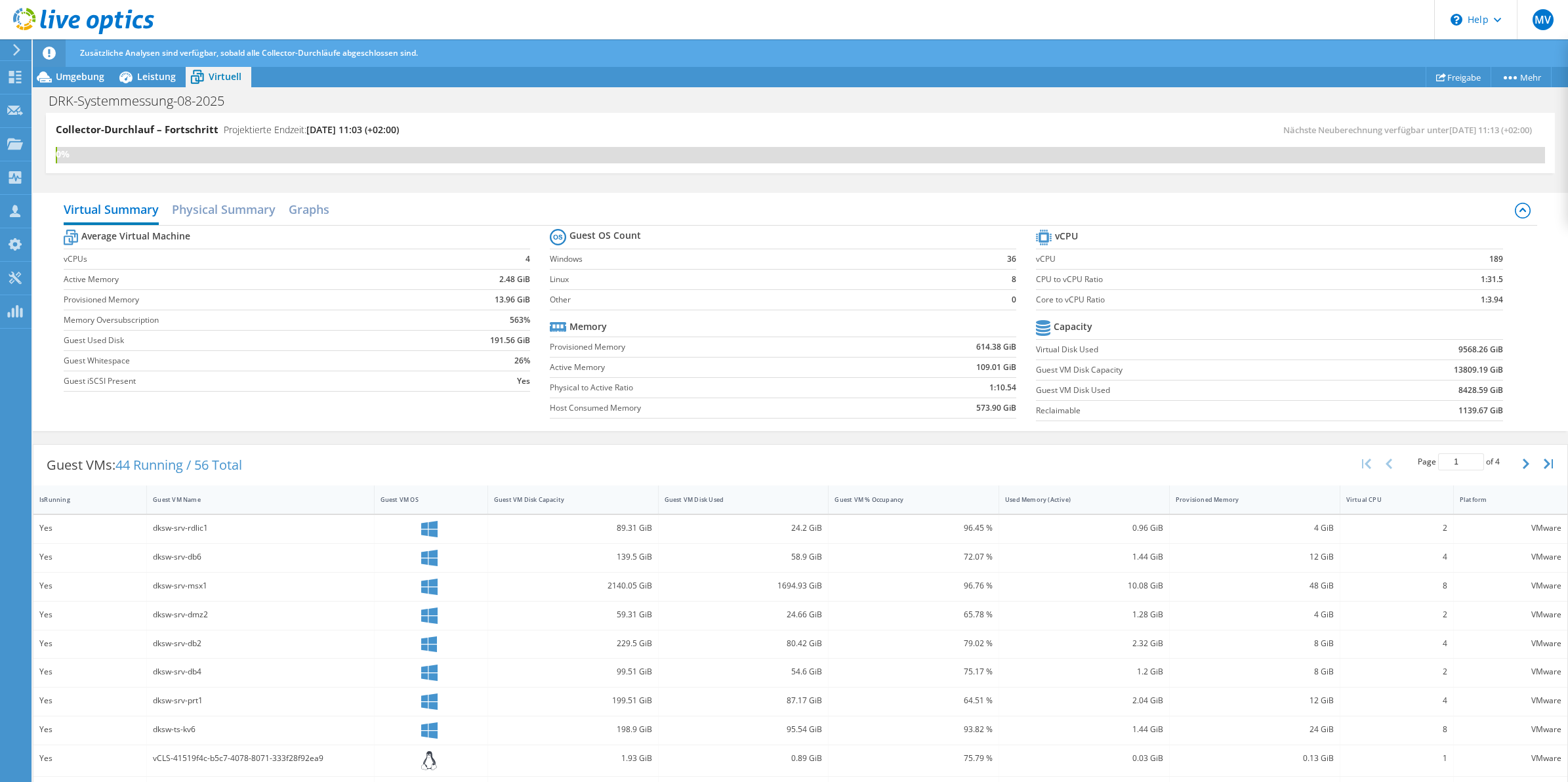
click at [788, 127] on div "Collector-Durchlauf – Fortschritt Projektierte Endzeit: [DATE] 11:03 (+02:00)" at bounding box center [428, 135] width 745 height 25
click at [788, 126] on div "Collector-Durchlauf – Fortschritt Projektierte Endzeit: [DATE] 11:03 (+02:00)" at bounding box center [428, 135] width 745 height 25
click at [706, 123] on div "Collector-Durchlauf – Fortschritt Projektierte Endzeit: [DATE] 11:03 (+02:00)" at bounding box center [428, 135] width 745 height 25
click at [170, 76] on span "Leistung" at bounding box center [156, 77] width 39 height 13
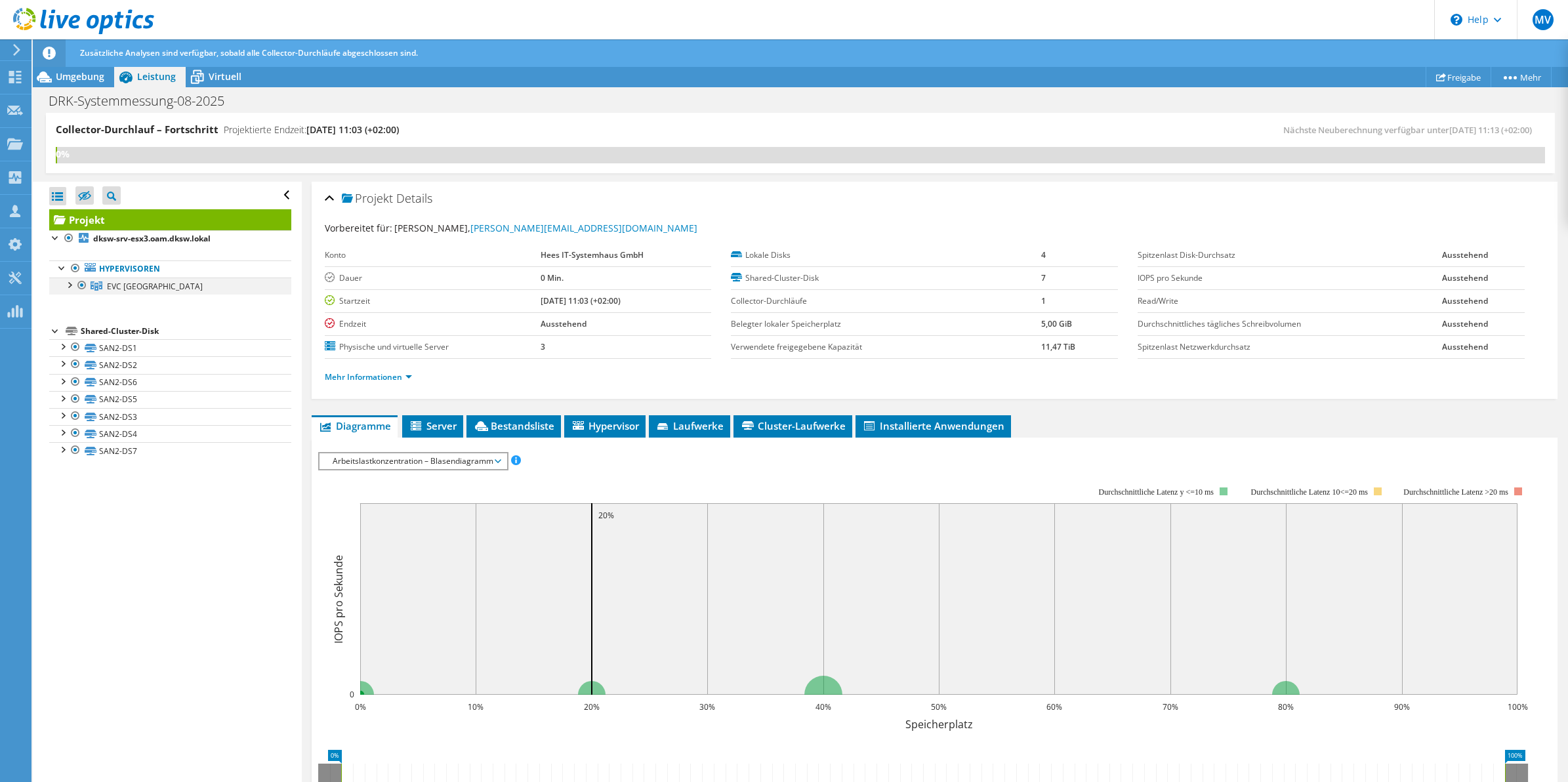
click at [67, 286] on div at bounding box center [69, 284] width 13 height 13
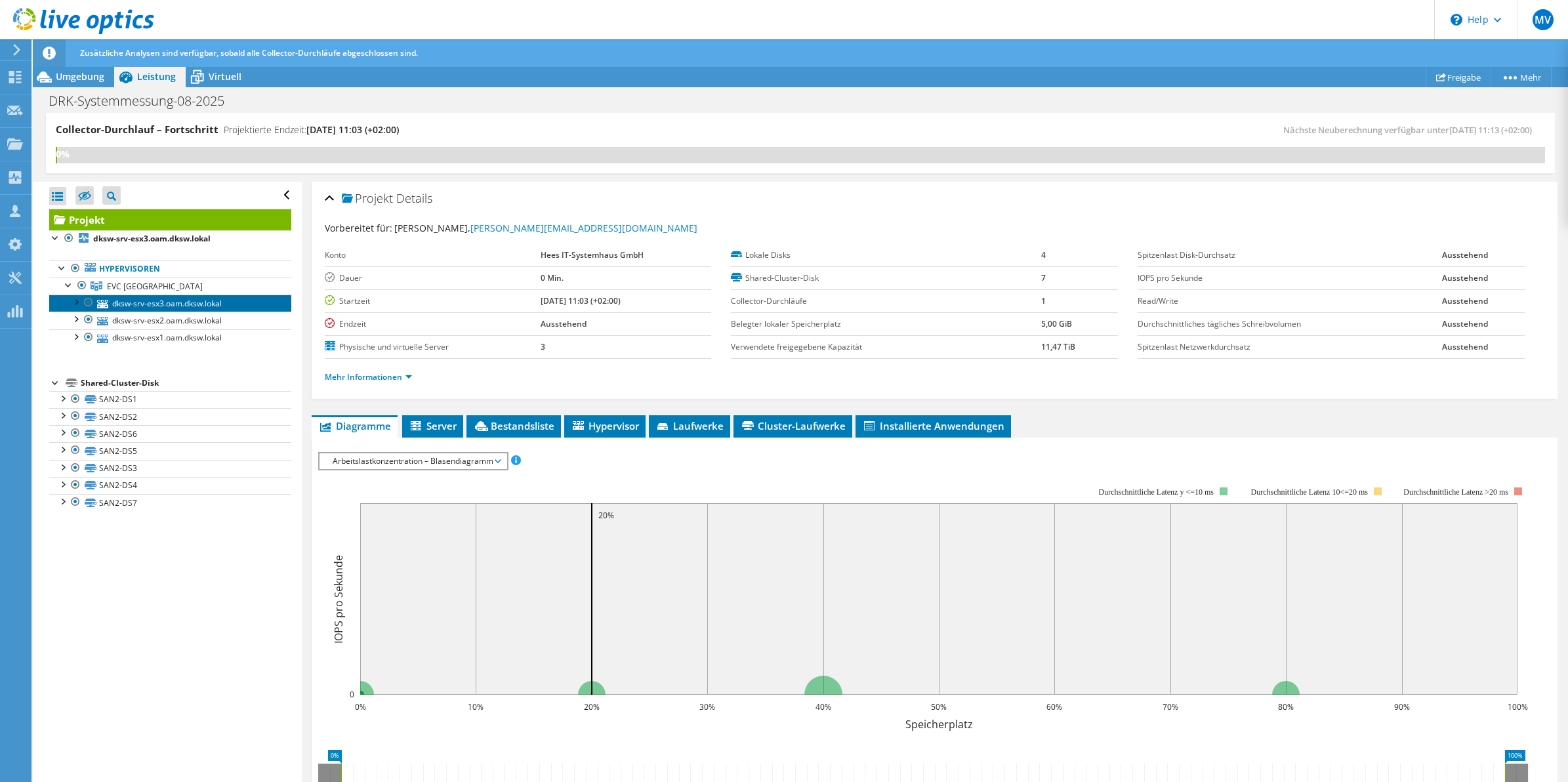
click at [128, 309] on link "dksw-srv-esx3.oam.dksw.lokal" at bounding box center [170, 303] width 242 height 17
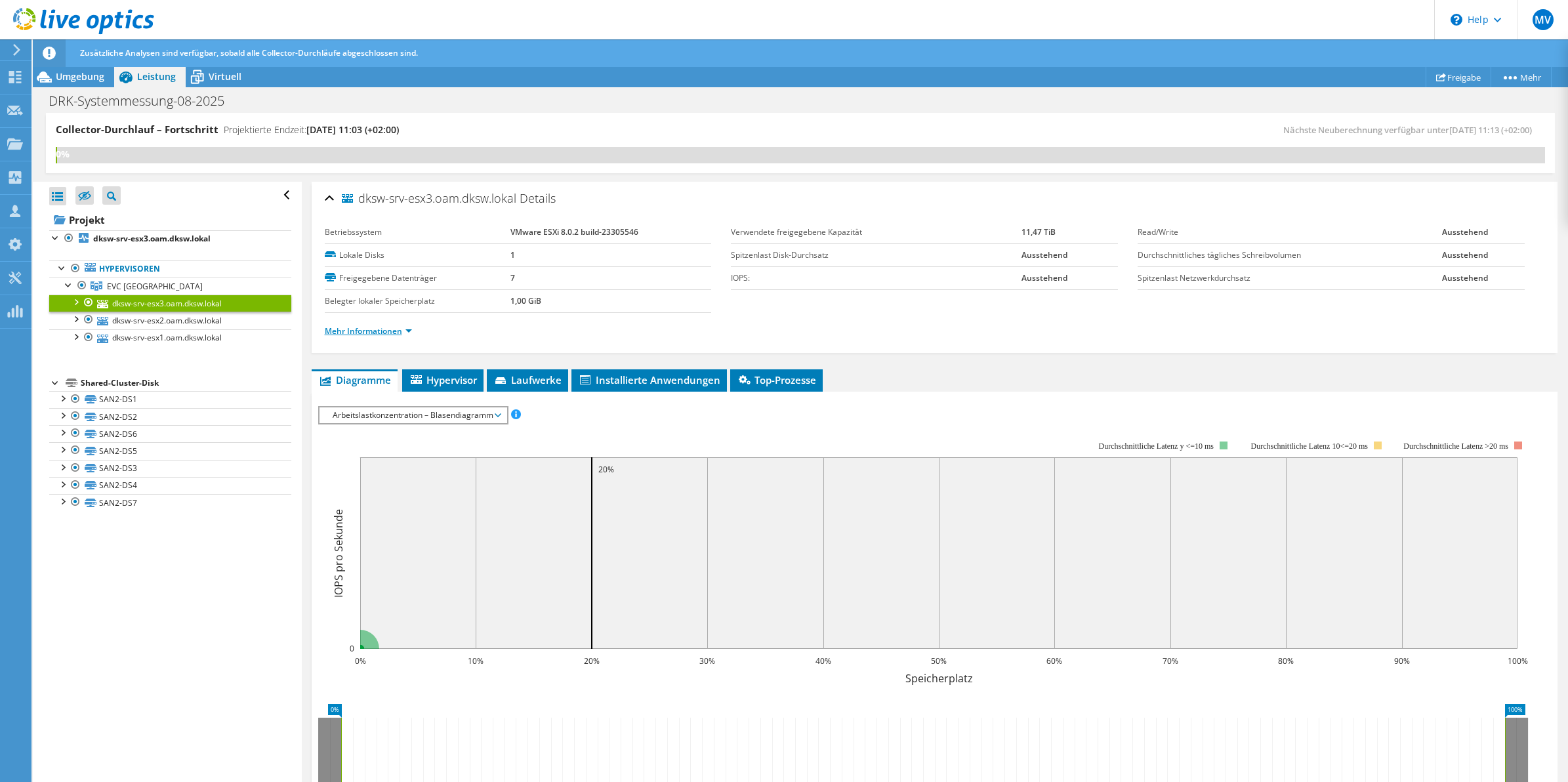
click at [380, 330] on link "Mehr Informationen" at bounding box center [368, 331] width 87 height 11
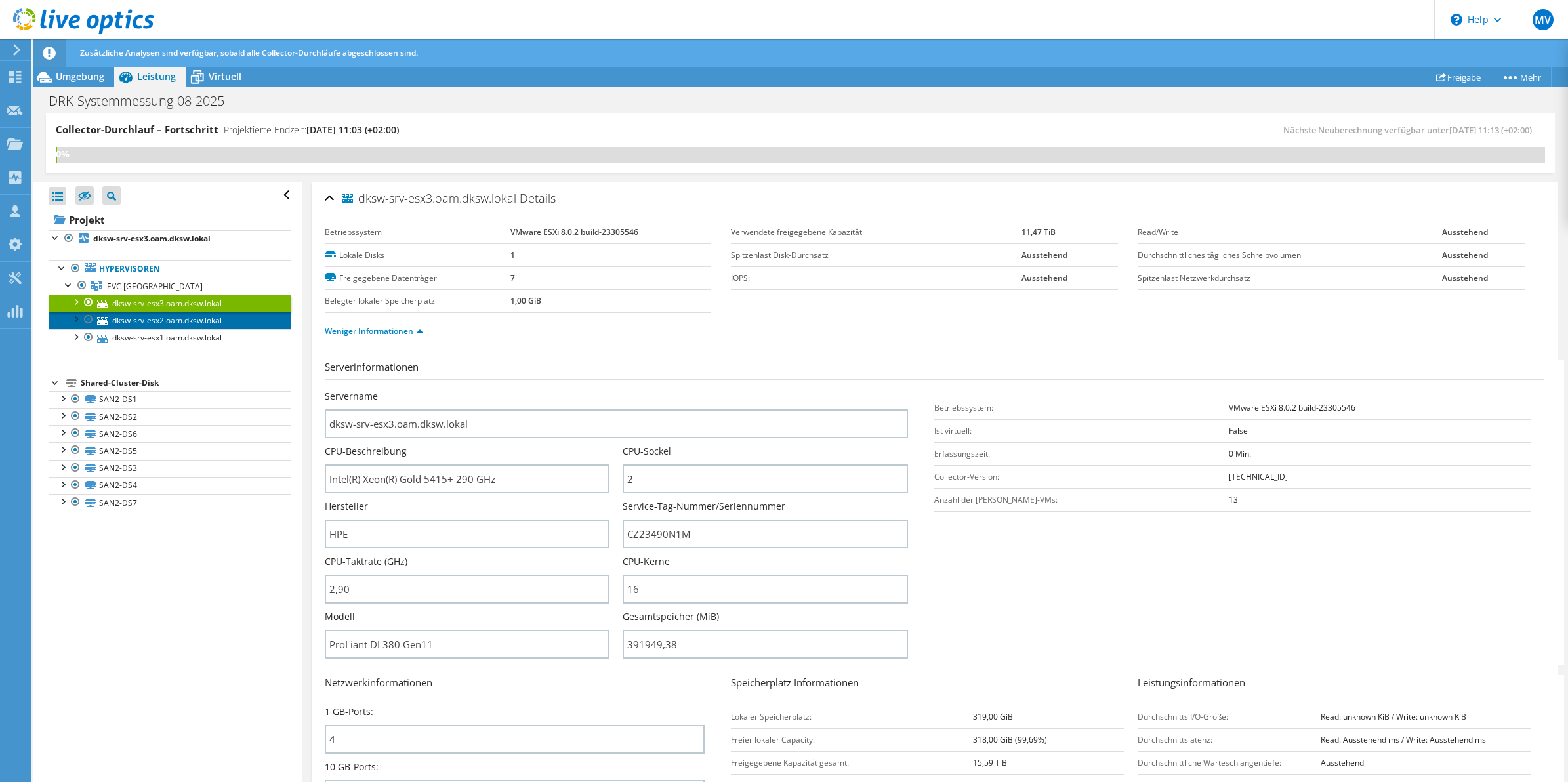
click at [159, 326] on link "dksw-srv-esx2.oam.dksw.lokal" at bounding box center [170, 320] width 242 height 17
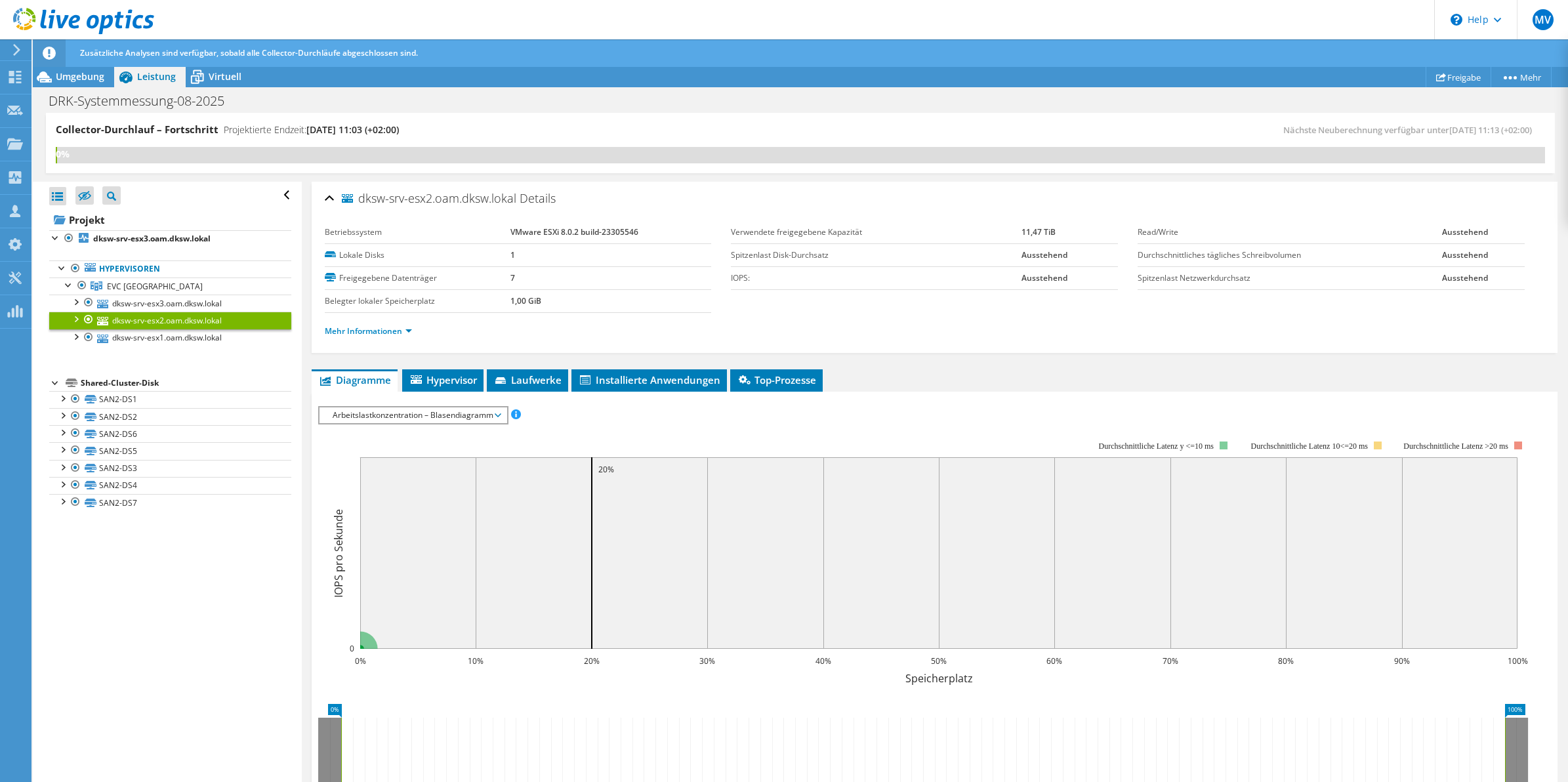
click at [371, 325] on li "Mehr Informationen" at bounding box center [372, 331] width 95 height 14
click at [372, 330] on link "Mehr Informationen" at bounding box center [368, 331] width 87 height 11
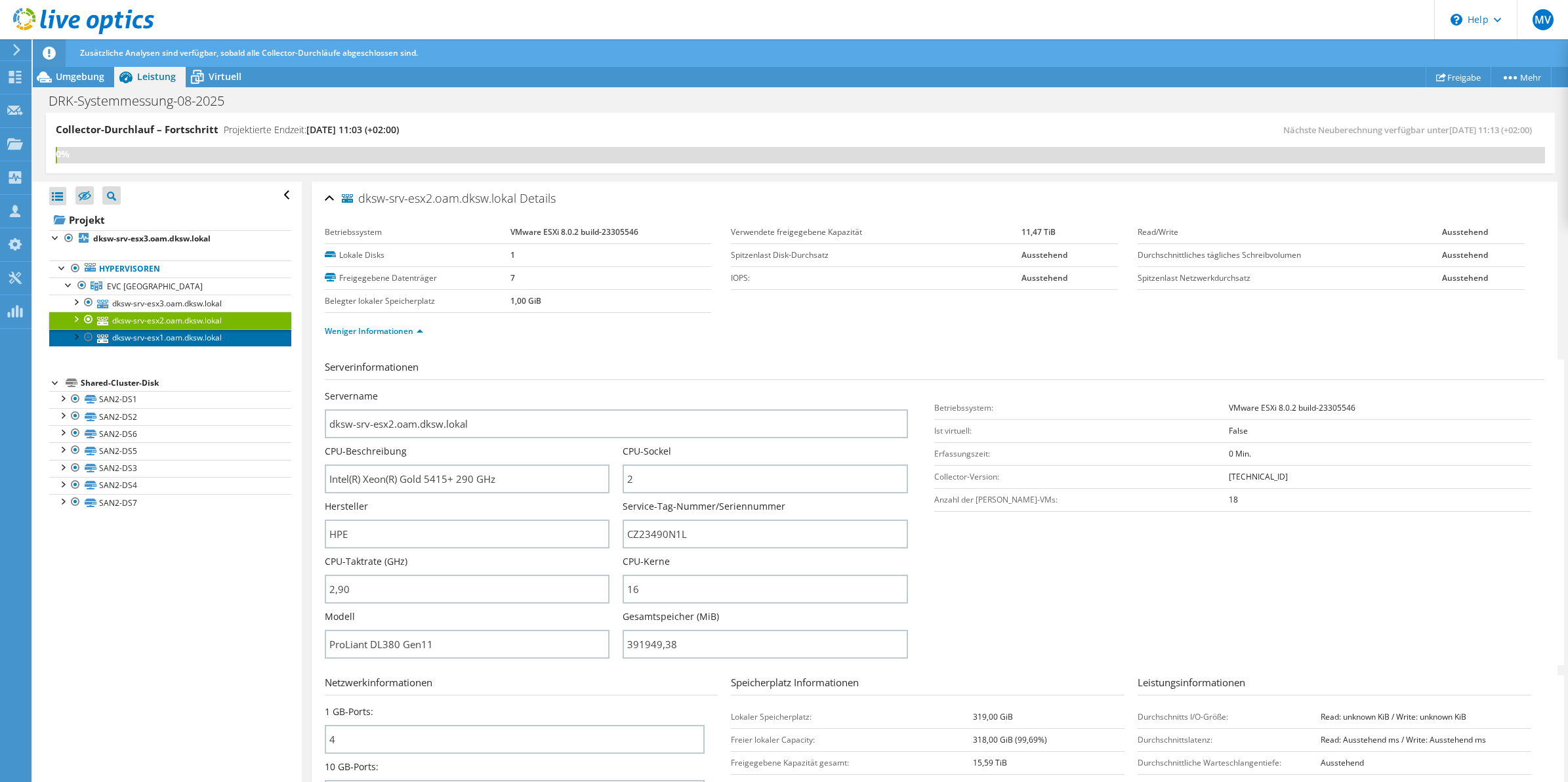
click at [168, 342] on link "dksw-srv-esx1.oam.dksw.lokal" at bounding box center [170, 338] width 242 height 17
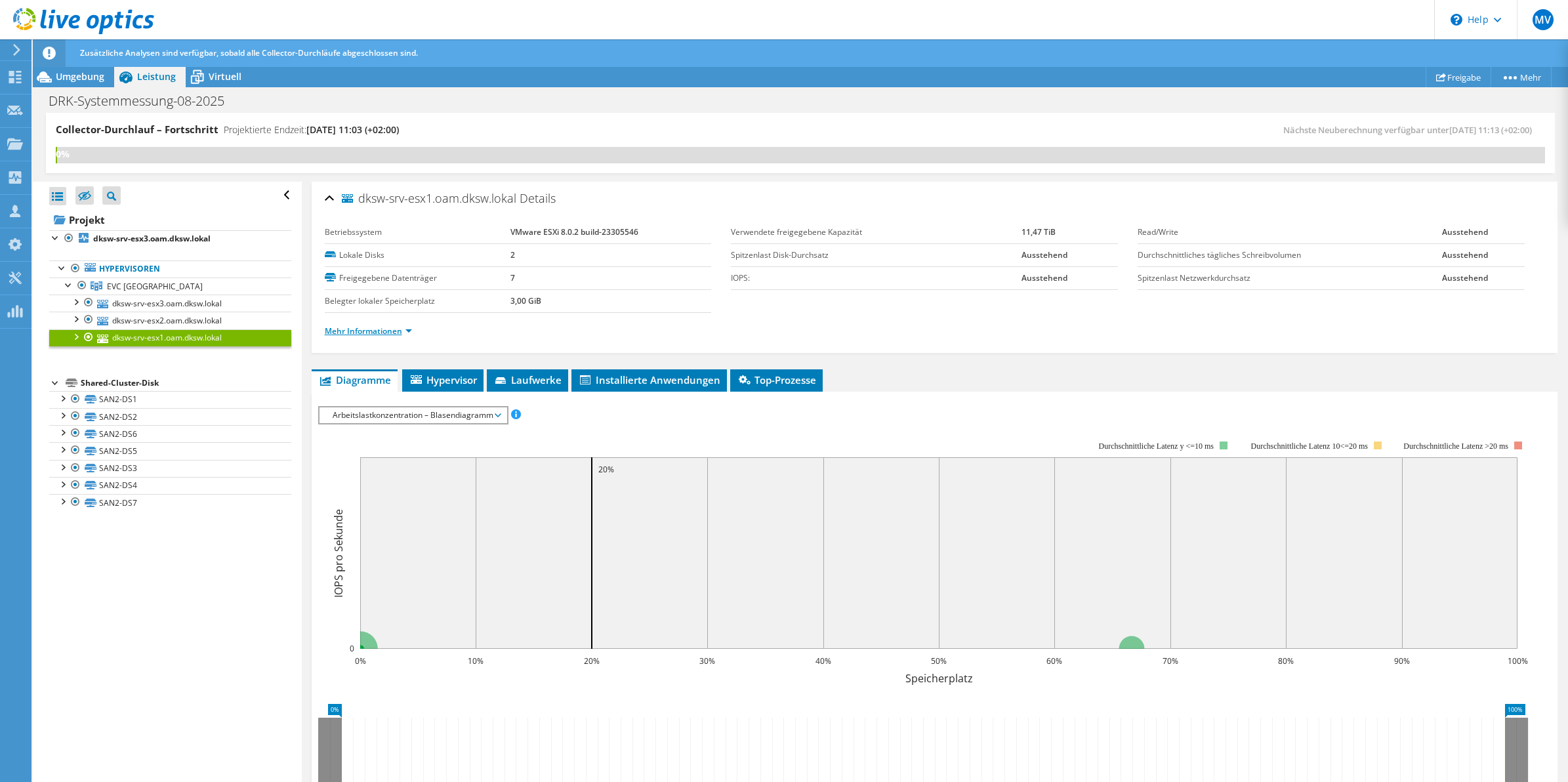
click at [391, 332] on link "Mehr Informationen" at bounding box center [368, 331] width 87 height 11
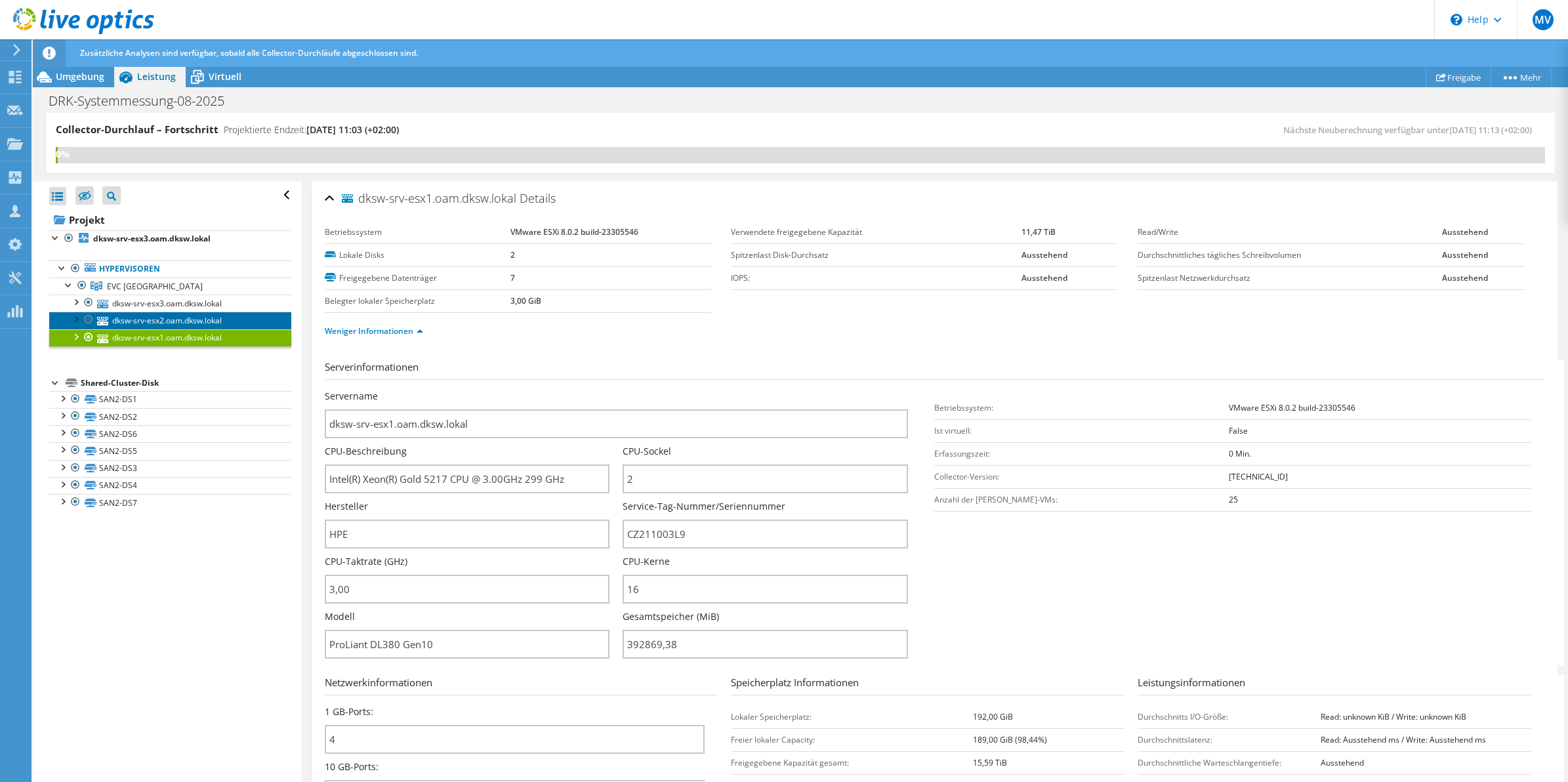
click at [189, 323] on link "dksw-srv-esx2.oam.dksw.lokal" at bounding box center [170, 320] width 242 height 17
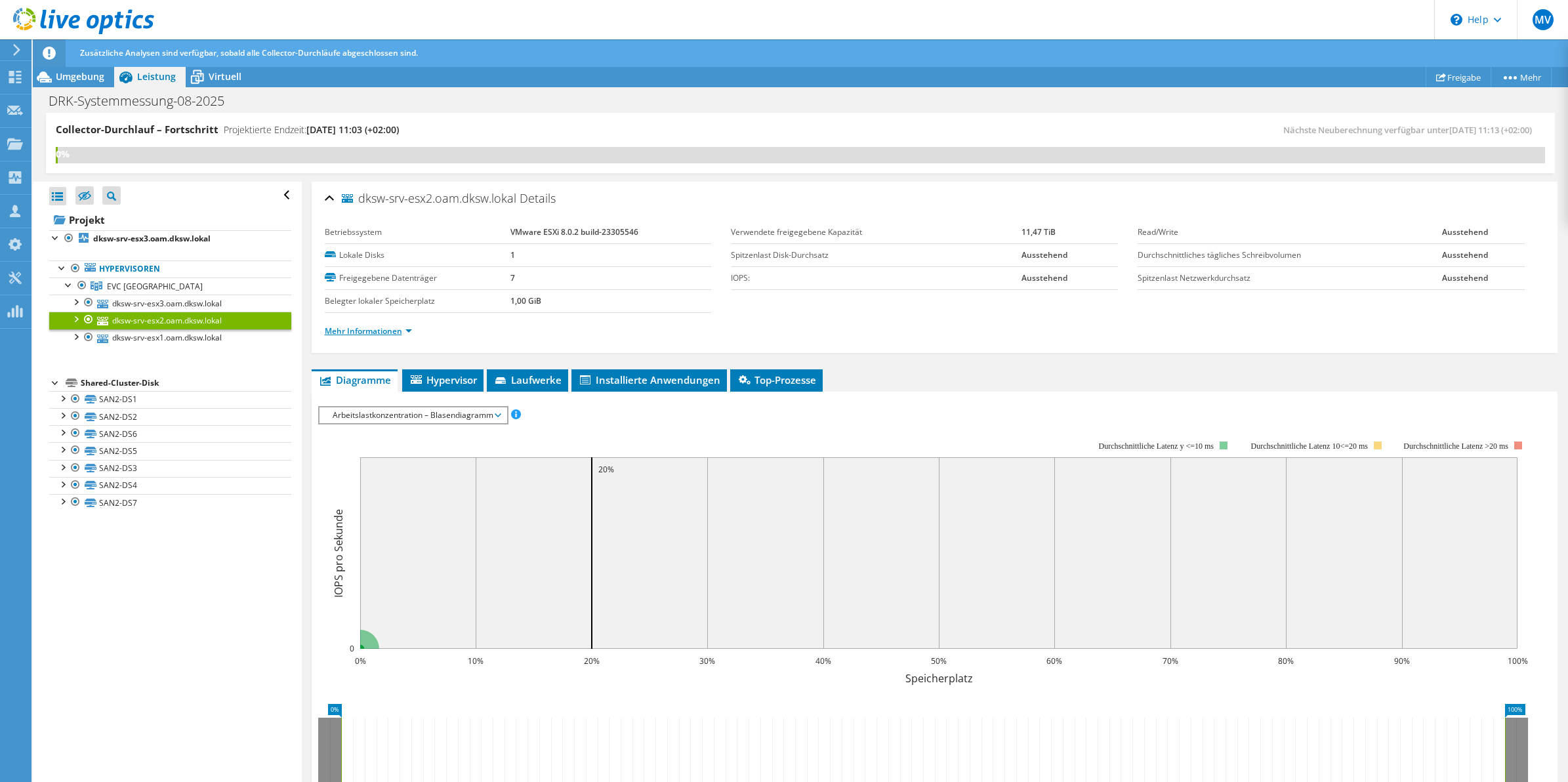
click at [353, 330] on link "Mehr Informationen" at bounding box center [368, 331] width 87 height 11
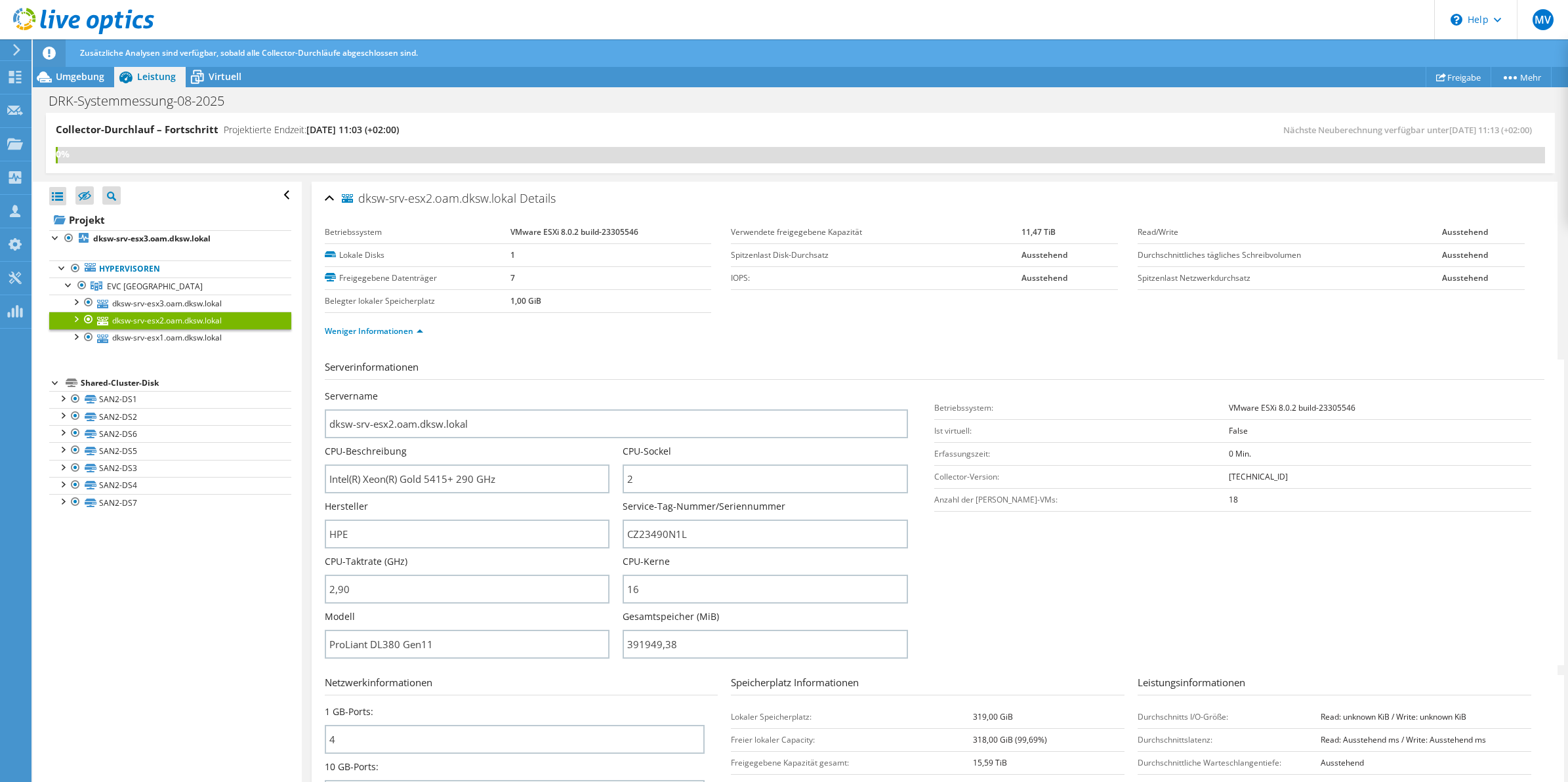
click at [915, 417] on div "Servername dksw-srv-esx2.oam.dksw.lokal CPU-Beschreibung Intel(R) Xeon(R) Gold …" at bounding box center [630, 528] width 610 height 276
click at [907, 418] on div "Servername dksw-srv-esx2.oam.dksw.lokal" at bounding box center [624, 414] width 597 height 48
click at [139, 338] on link "dksw-srv-esx1.oam.dksw.lokal" at bounding box center [170, 338] width 242 height 17
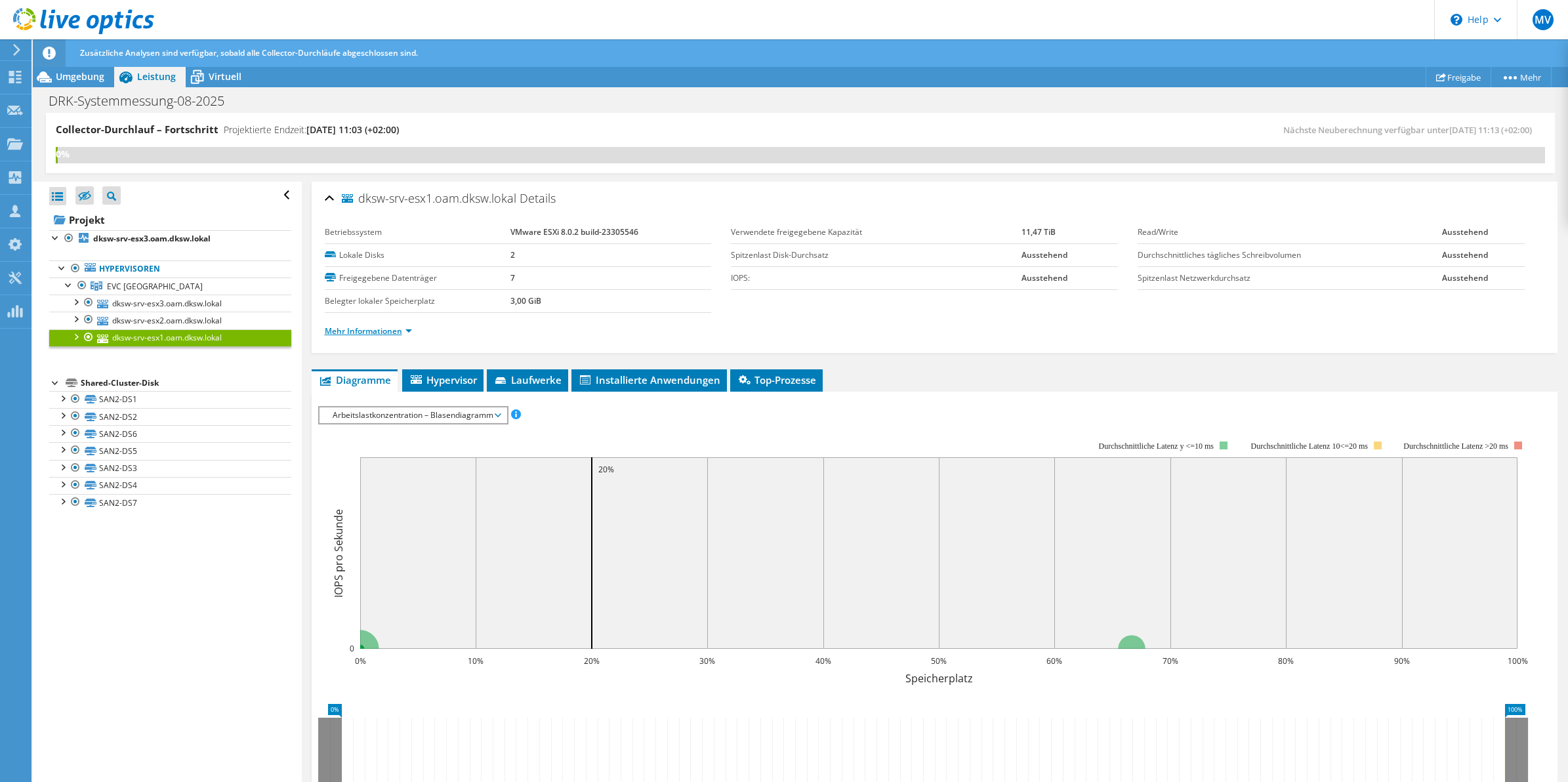
click at [349, 333] on link "Mehr Informationen" at bounding box center [368, 331] width 87 height 11
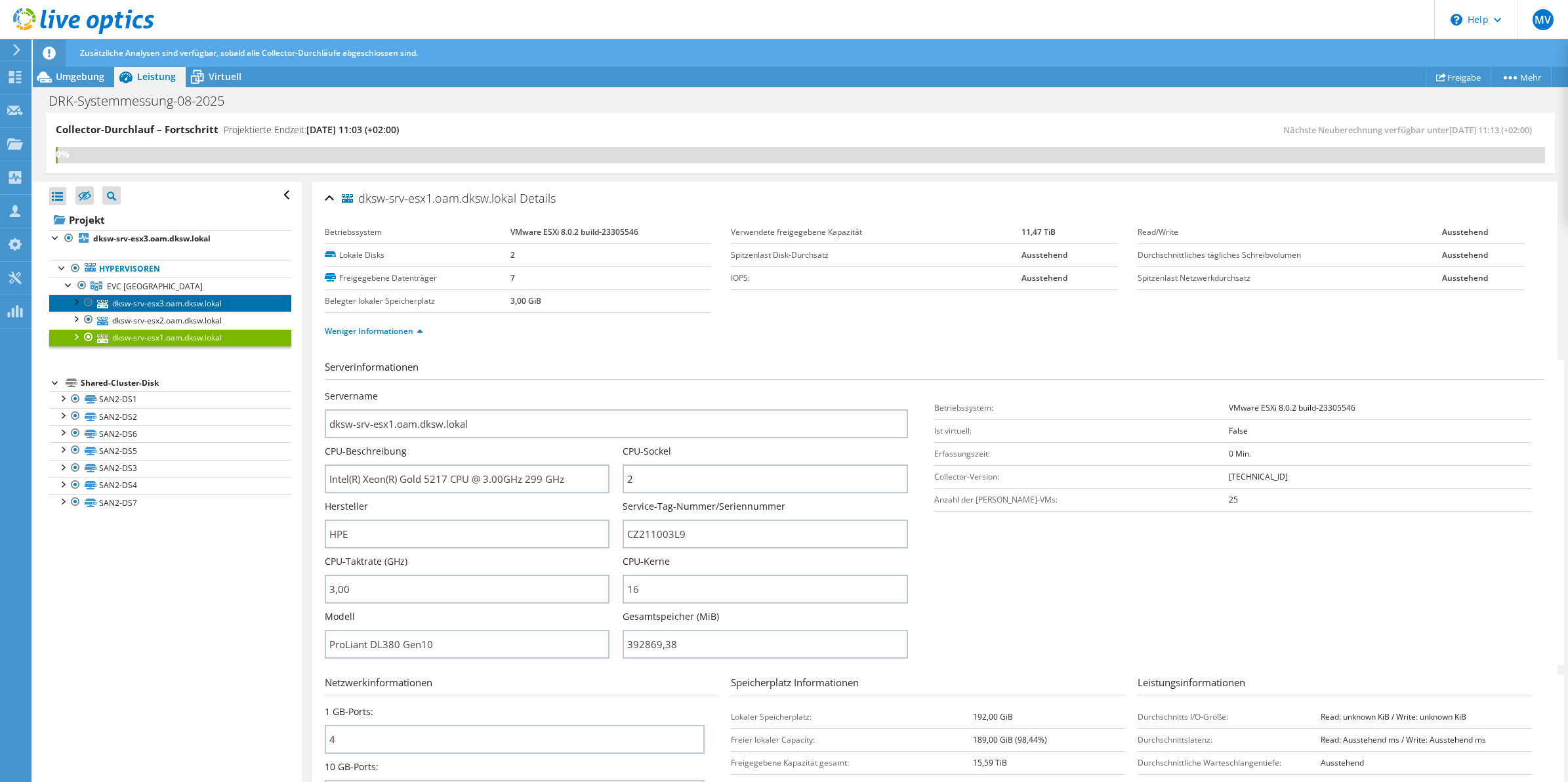
click at [199, 299] on link "dksw-srv-esx3.oam.dksw.lokal" at bounding box center [170, 303] width 242 height 17
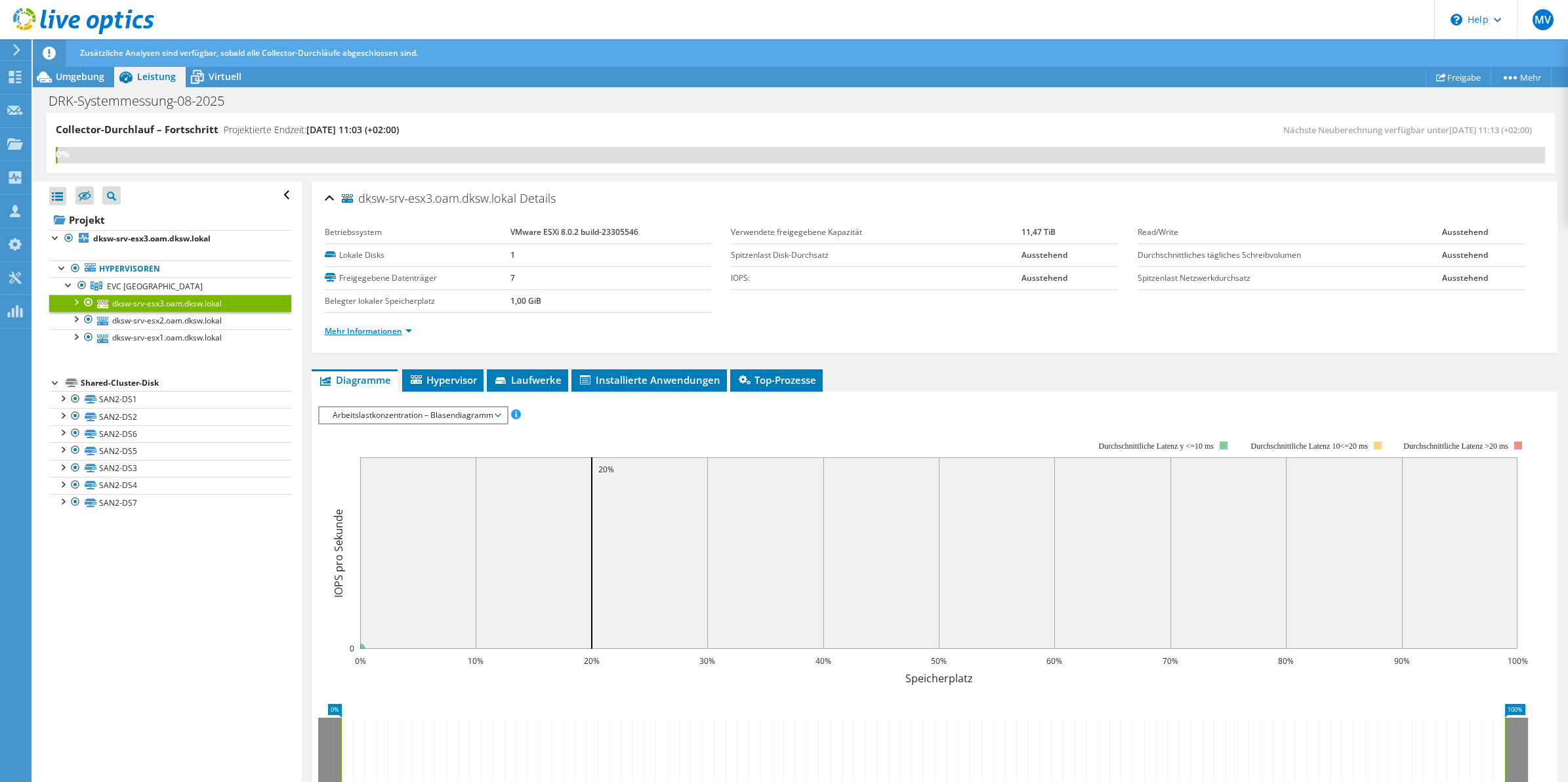
click at [357, 331] on link "Mehr Informationen" at bounding box center [368, 331] width 87 height 11
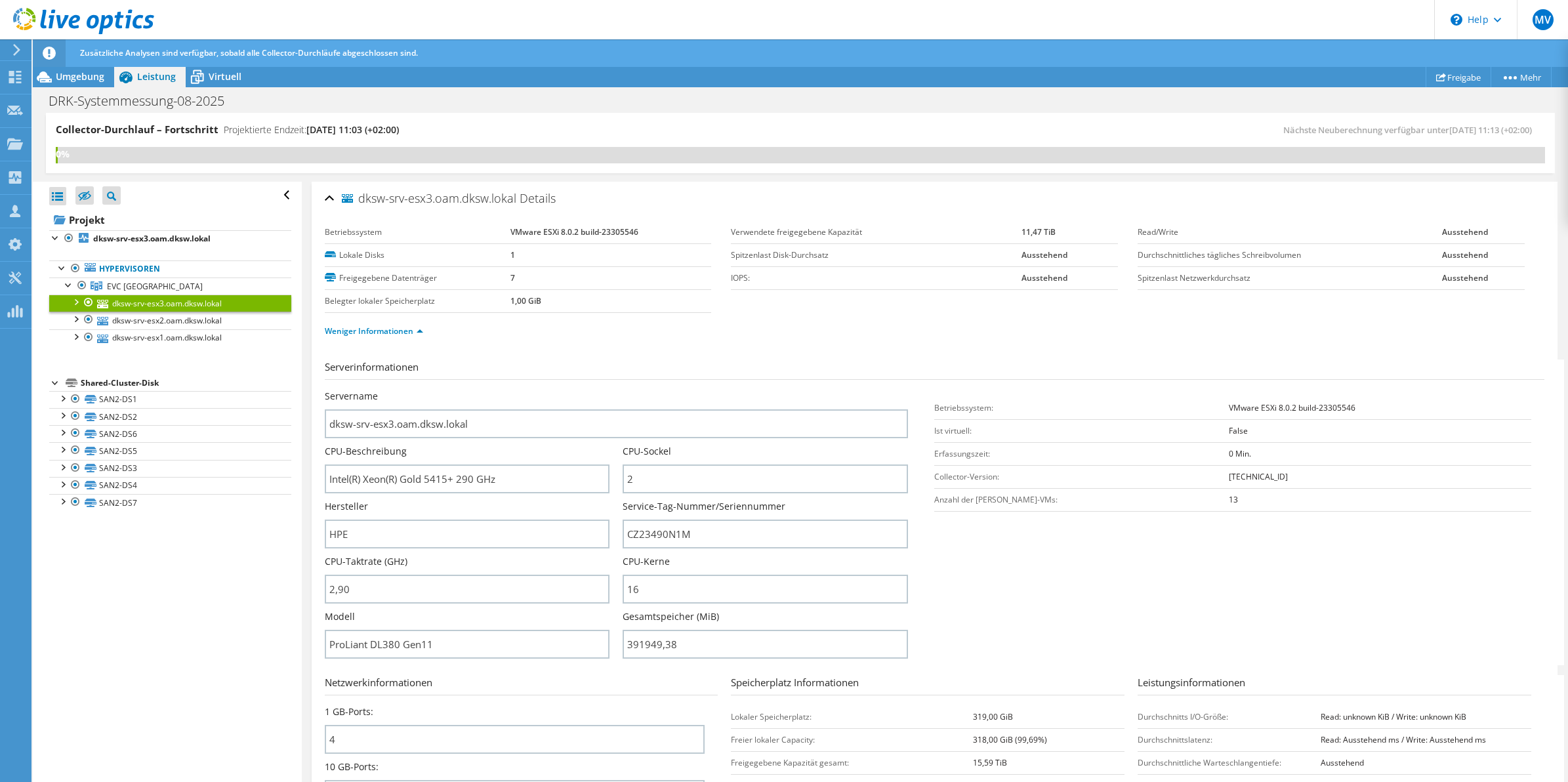
click at [910, 401] on div "Servername dksw-srv-esx3.oam.dksw.lokal" at bounding box center [624, 414] width 597 height 48
click at [129, 238] on b "dksw-srv-esx3.oam.dksw.lokal" at bounding box center [152, 238] width 117 height 11
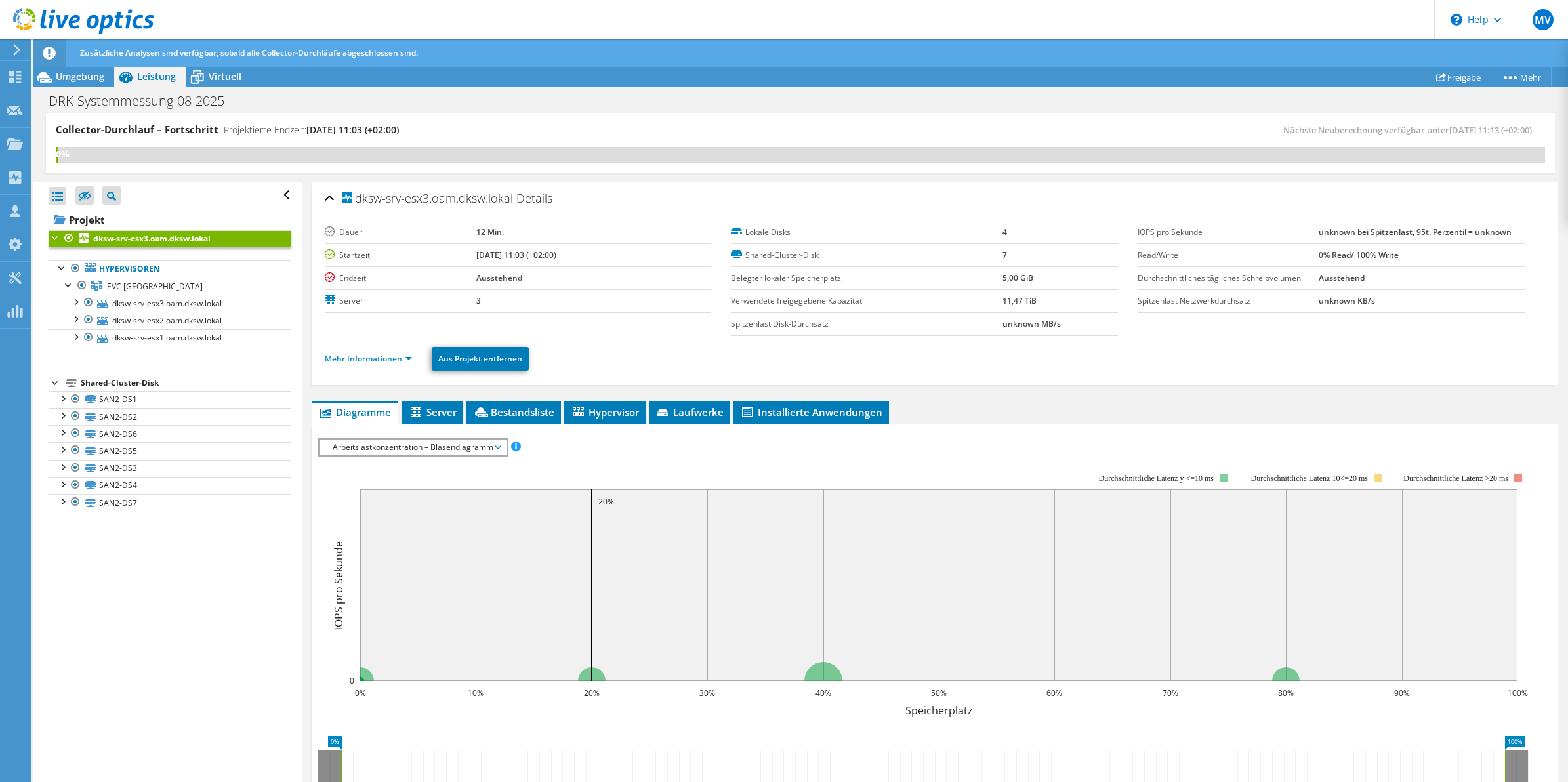
click at [379, 364] on li "Mehr Informationen" at bounding box center [372, 359] width 95 height 14
click at [431, 410] on span "Server" at bounding box center [433, 412] width 48 height 13
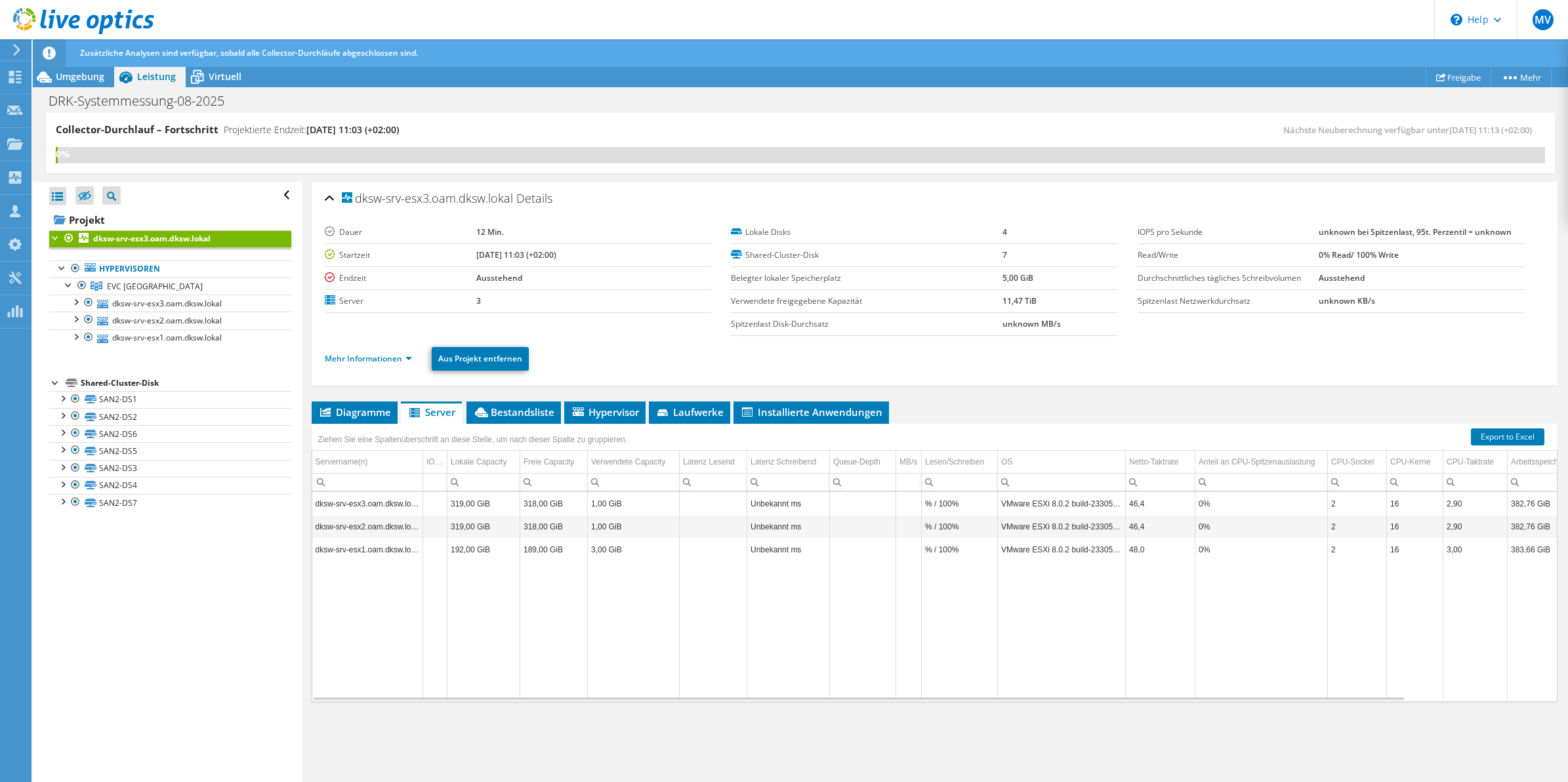
click at [683, 349] on ul "Mehr Informationen Aus Projekt entfernen" at bounding box center [935, 357] width 1220 height 27
click at [686, 358] on ul "Mehr Informationen Aus Projekt entfernen" at bounding box center [935, 357] width 1220 height 27
click at [996, 389] on div "dksw-srv-esx3.oam.dksw.lokal Details [PERSON_NAME] 12 Min. Startzeit [DATE] 11:…" at bounding box center [935, 482] width 1266 height 601
click at [680, 355] on ul "Mehr Informationen Aus Projekt entfernen" at bounding box center [935, 357] width 1220 height 27
click at [1028, 357] on ul "Mehr Informationen Aus Projekt entfernen" at bounding box center [935, 357] width 1220 height 27
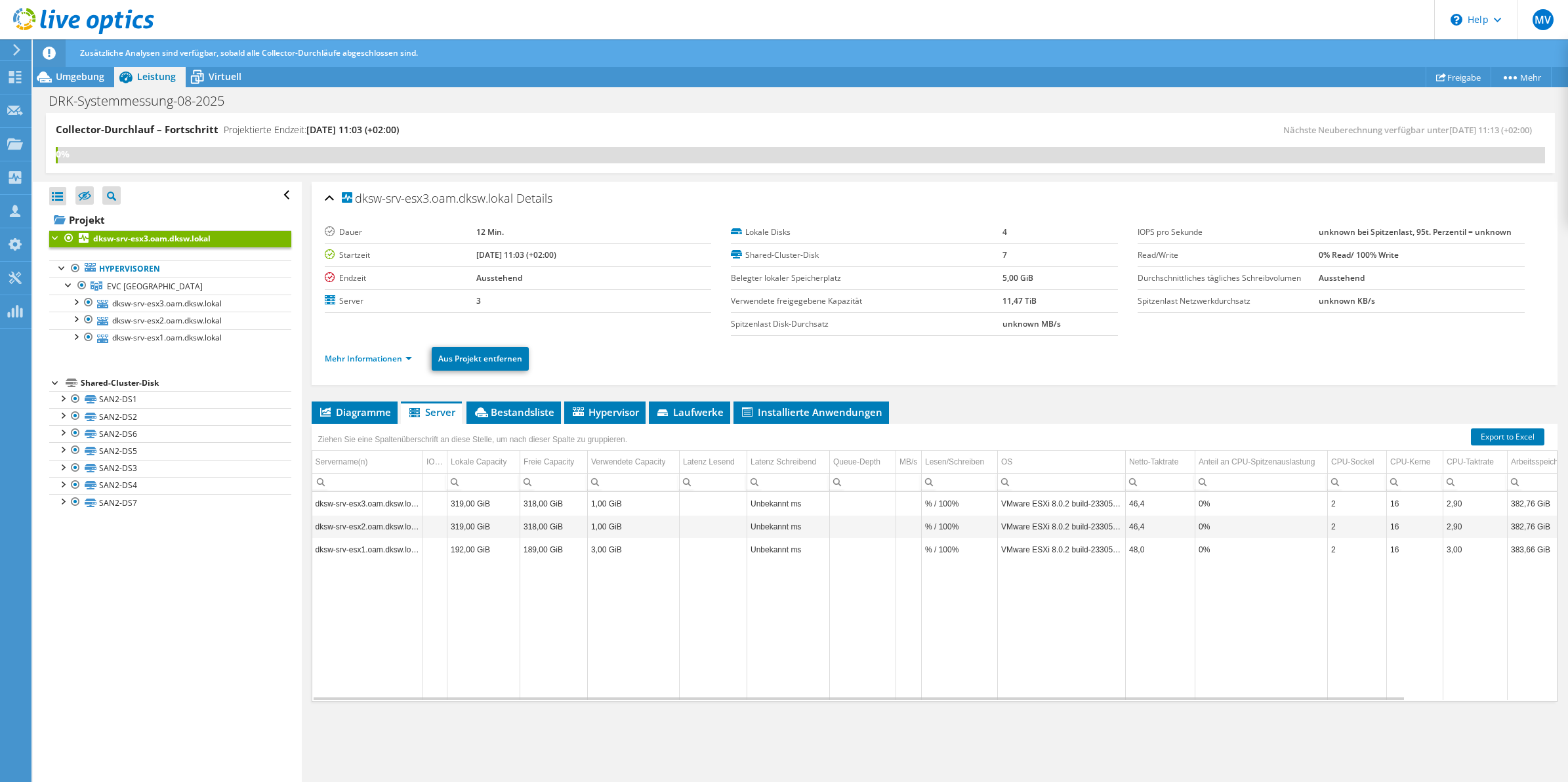
click at [979, 406] on ul "Diagramme Server Bestandsliste Hypervisor Laufwerke Cluster-Laufwerke Installie…" at bounding box center [934, 413] width 1246 height 22
drag, startPoint x: 952, startPoint y: 402, endPoint x: 959, endPoint y: 395, distance: 9.9
click at [956, 401] on div "dksw-srv-esx3.oam.dksw.lokal Details [PERSON_NAME] 12 Min. Startzeit [DATE] 11:…" at bounding box center [935, 482] width 1266 height 601
click at [1018, 739] on div "dksw-srv-esx3.oam.dksw.lokal Details [PERSON_NAME] 12 Min. Startzeit [DATE] 11:…" at bounding box center [935, 482] width 1266 height 601
click at [783, 714] on div "Diagramme Server Bestandsliste Hypervisor Laufwerke Cluster-Laufwerke 0%" at bounding box center [934, 566] width 1246 height 328
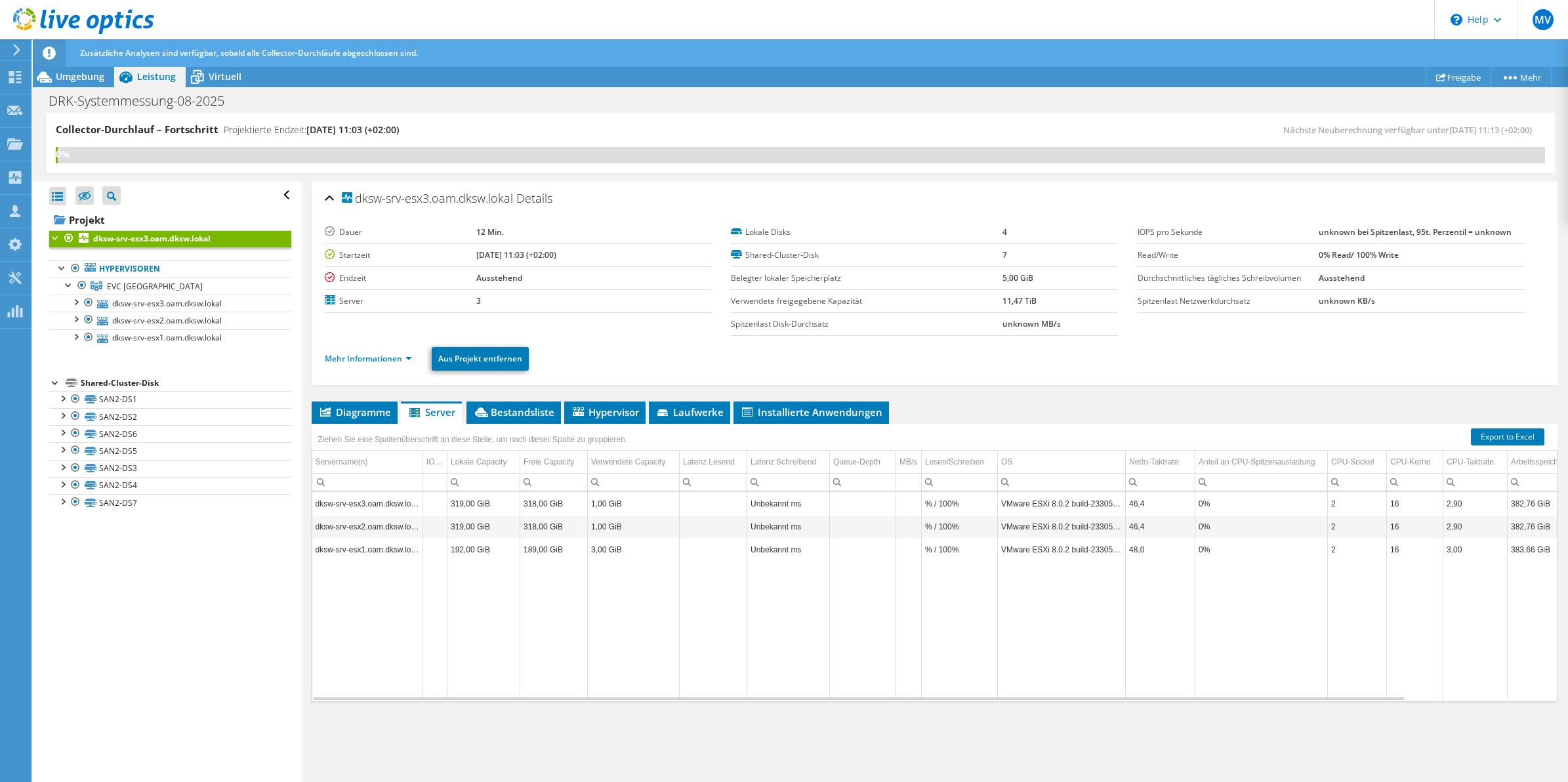
click at [768, 743] on div "dksw-srv-esx3.oam.dksw.lokal Details [PERSON_NAME] 12 Min. Startzeit [DATE] 11:…" at bounding box center [935, 482] width 1266 height 601
